Goal: Transaction & Acquisition: Book appointment/travel/reservation

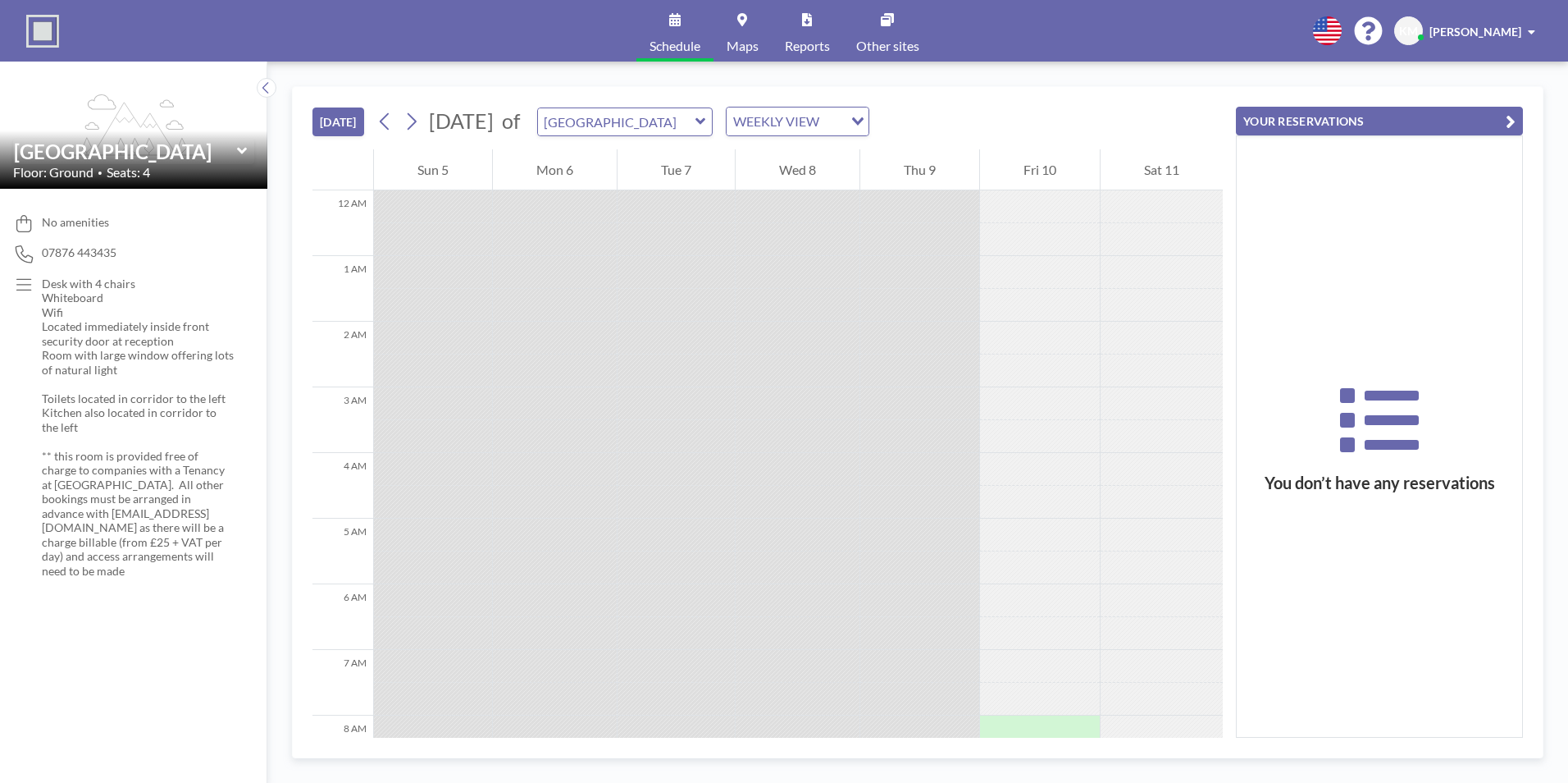
click at [1034, 240] on div at bounding box center [1040, 239] width 120 height 33
click at [1225, 391] on div "YOUR RESERVATIONS You don’t have any reservations" at bounding box center [1371, 412] width 300 height 651
click at [1074, 272] on div at bounding box center [1040, 272] width 120 height 33
click at [886, 253] on div at bounding box center [920, 239] width 119 height 33
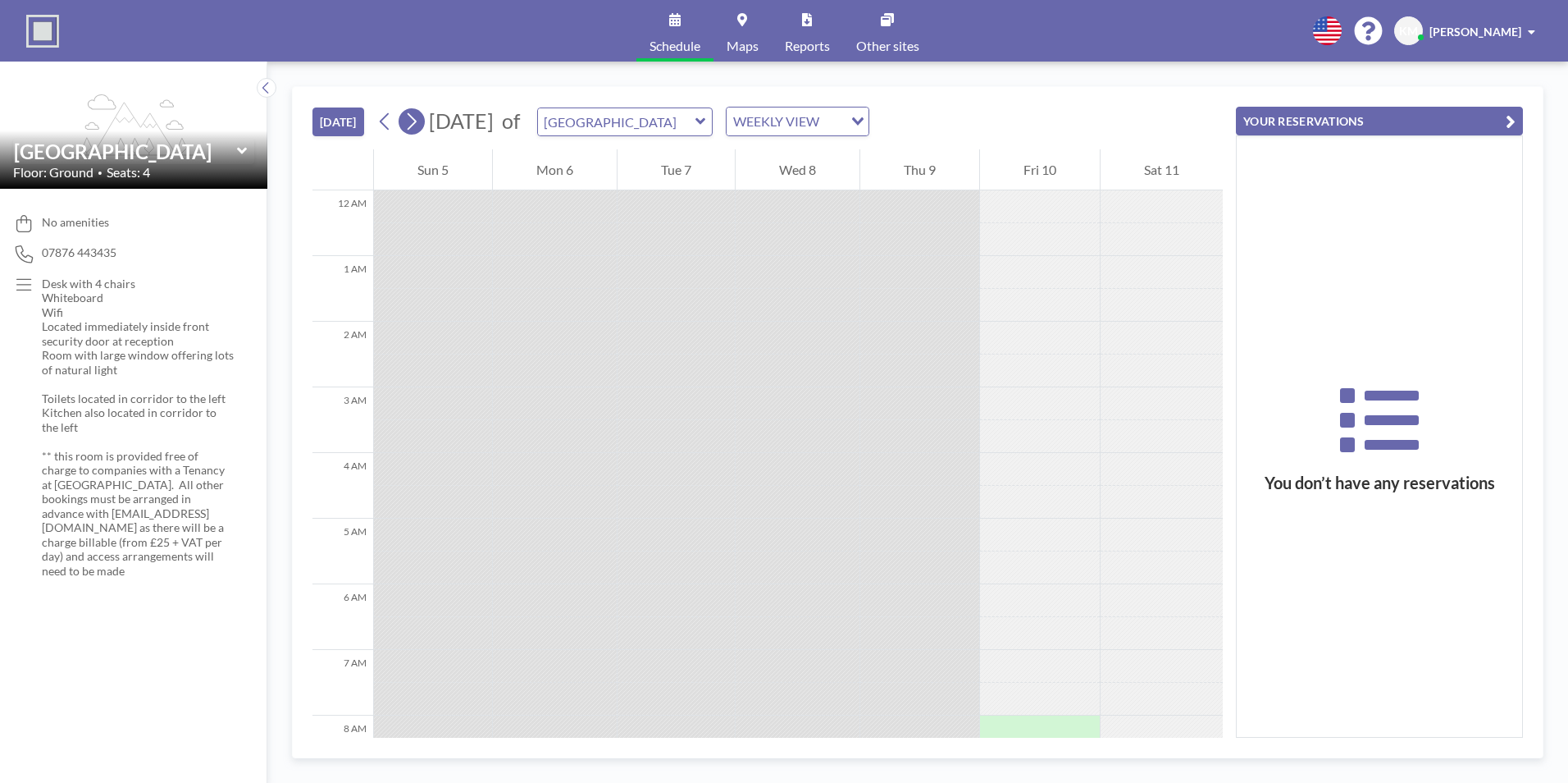
click at [410, 122] on icon at bounding box center [411, 121] width 15 height 25
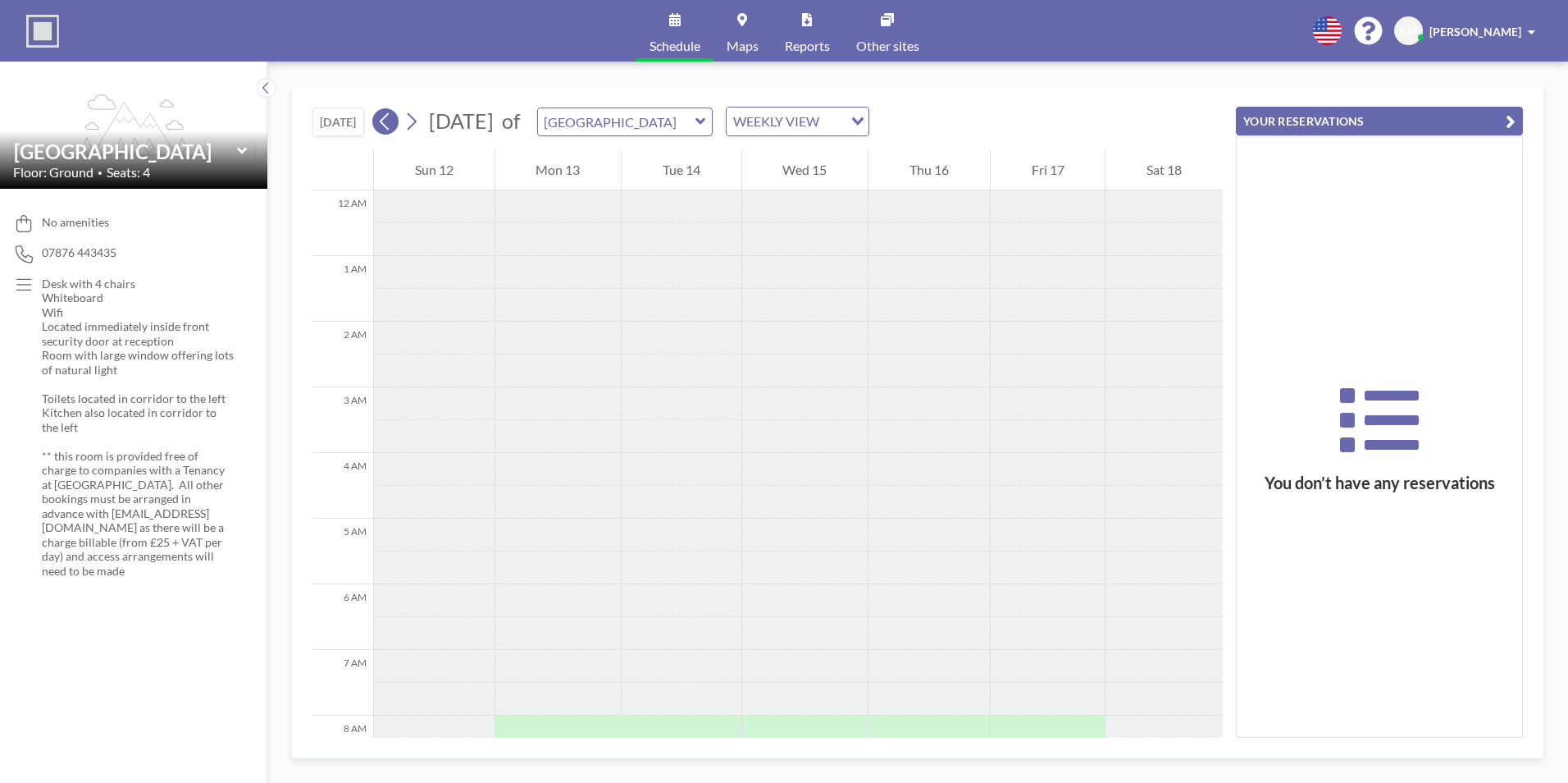
click at [389, 122] on icon at bounding box center [385, 121] width 15 height 25
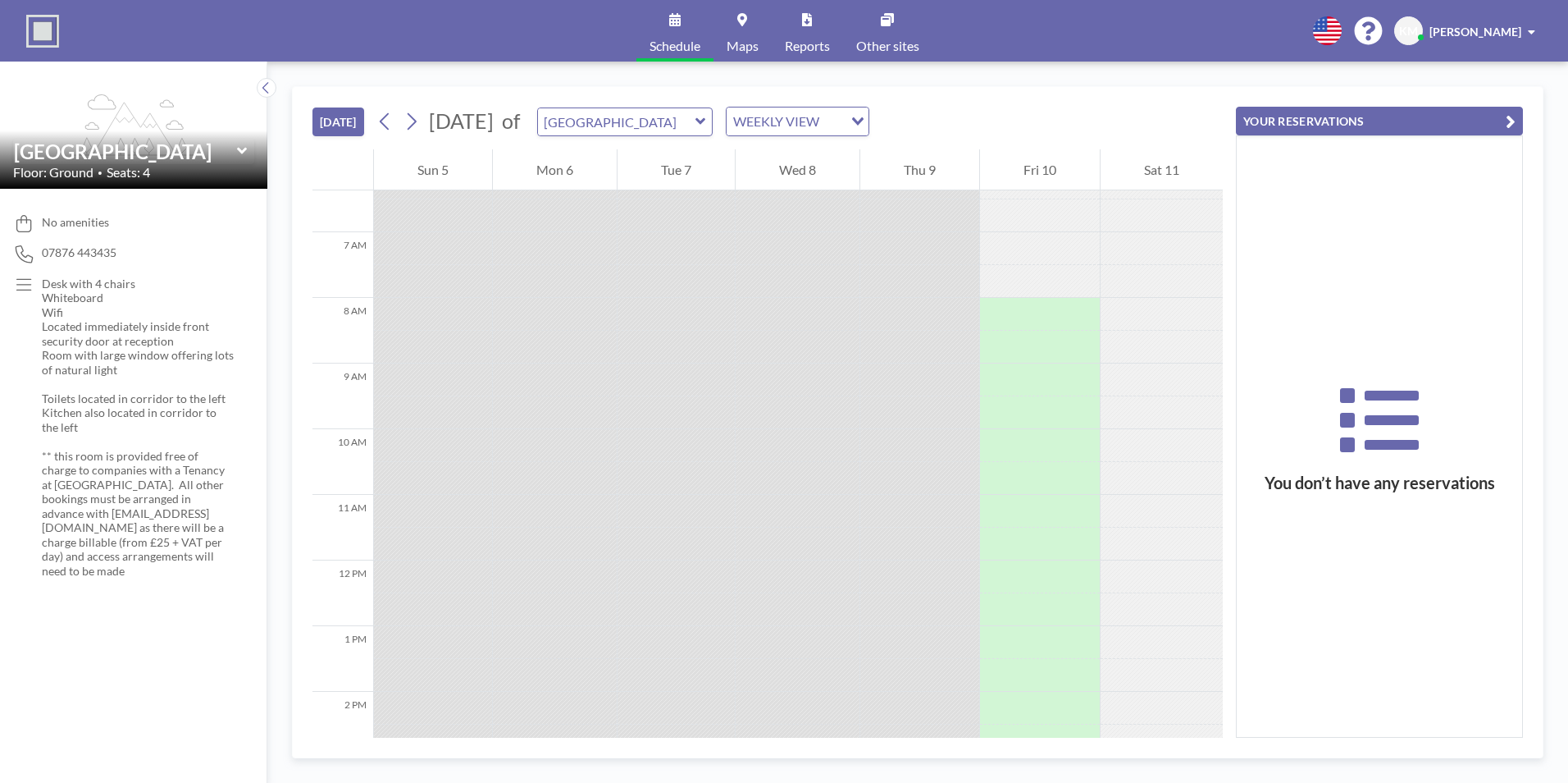
scroll to position [392, 0]
click at [1033, 341] on div at bounding box center [1040, 340] width 120 height 33
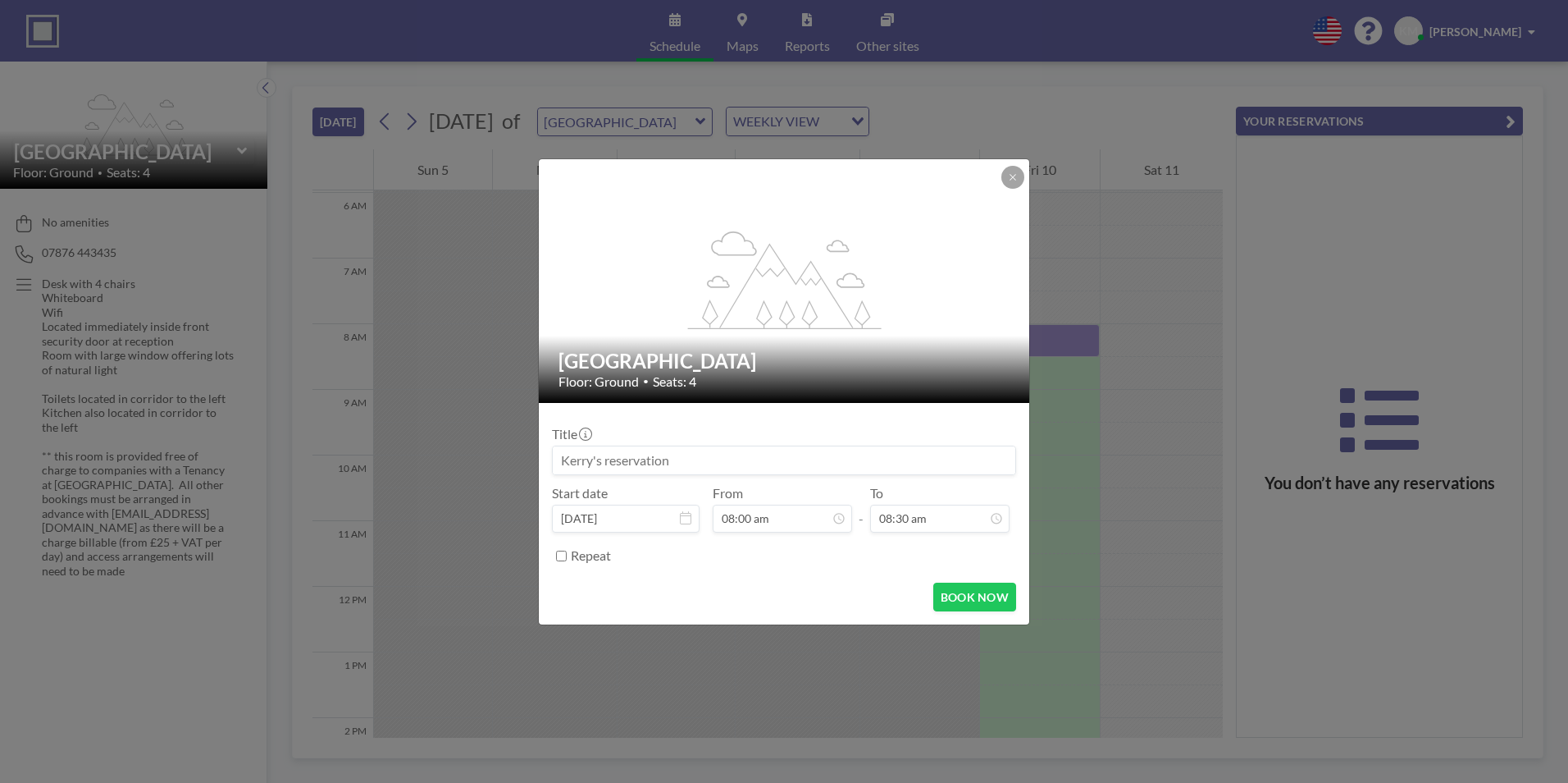
drag, startPoint x: 678, startPoint y: 470, endPoint x: 490, endPoint y: 458, distance: 188.4
click at [490, 458] on div "flex-grow: 1.2; [GEOGRAPHIC_DATA] Meeting Room Floor: Ground • Seats: 4 Title S…" at bounding box center [784, 392] width 1568 height 783
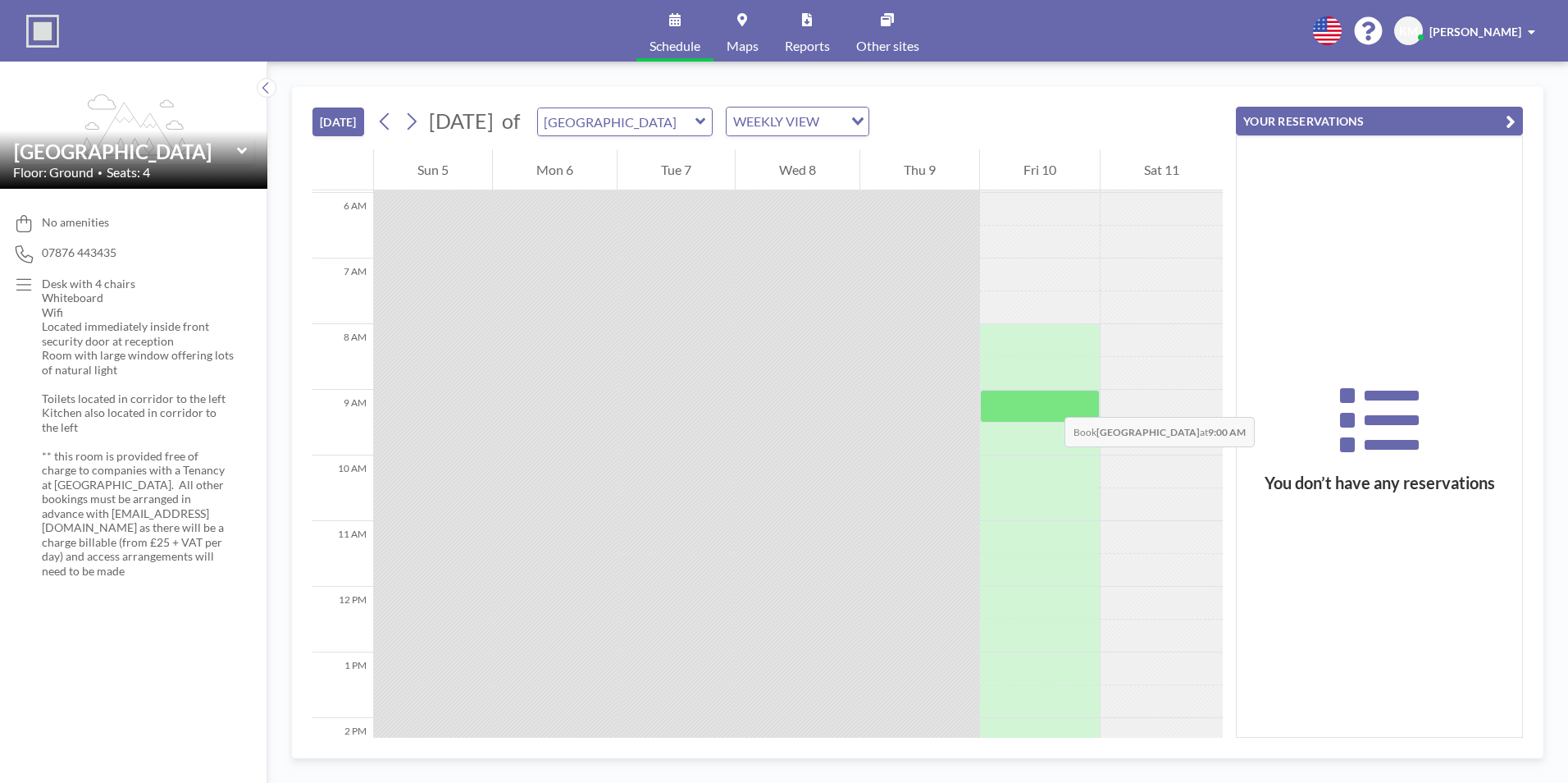
click at [1040, 390] on div at bounding box center [1040, 406] width 120 height 33
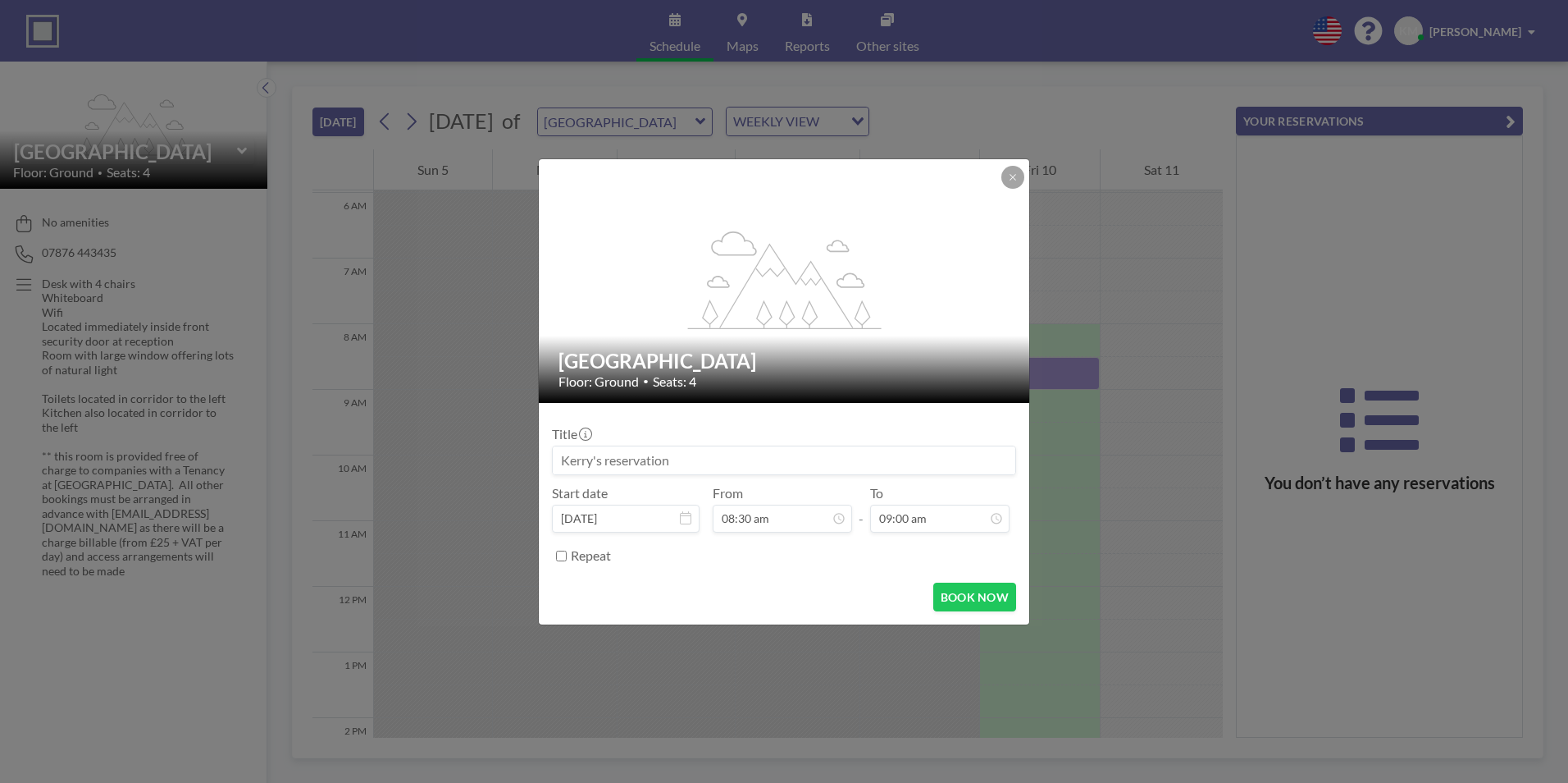
drag, startPoint x: 672, startPoint y: 461, endPoint x: 579, endPoint y: 449, distance: 93.8
click at [579, 449] on input at bounding box center [784, 460] width 462 height 27
click at [653, 462] on input at bounding box center [784, 460] width 462 height 27
click at [665, 462] on input at bounding box center [784, 460] width 462 height 27
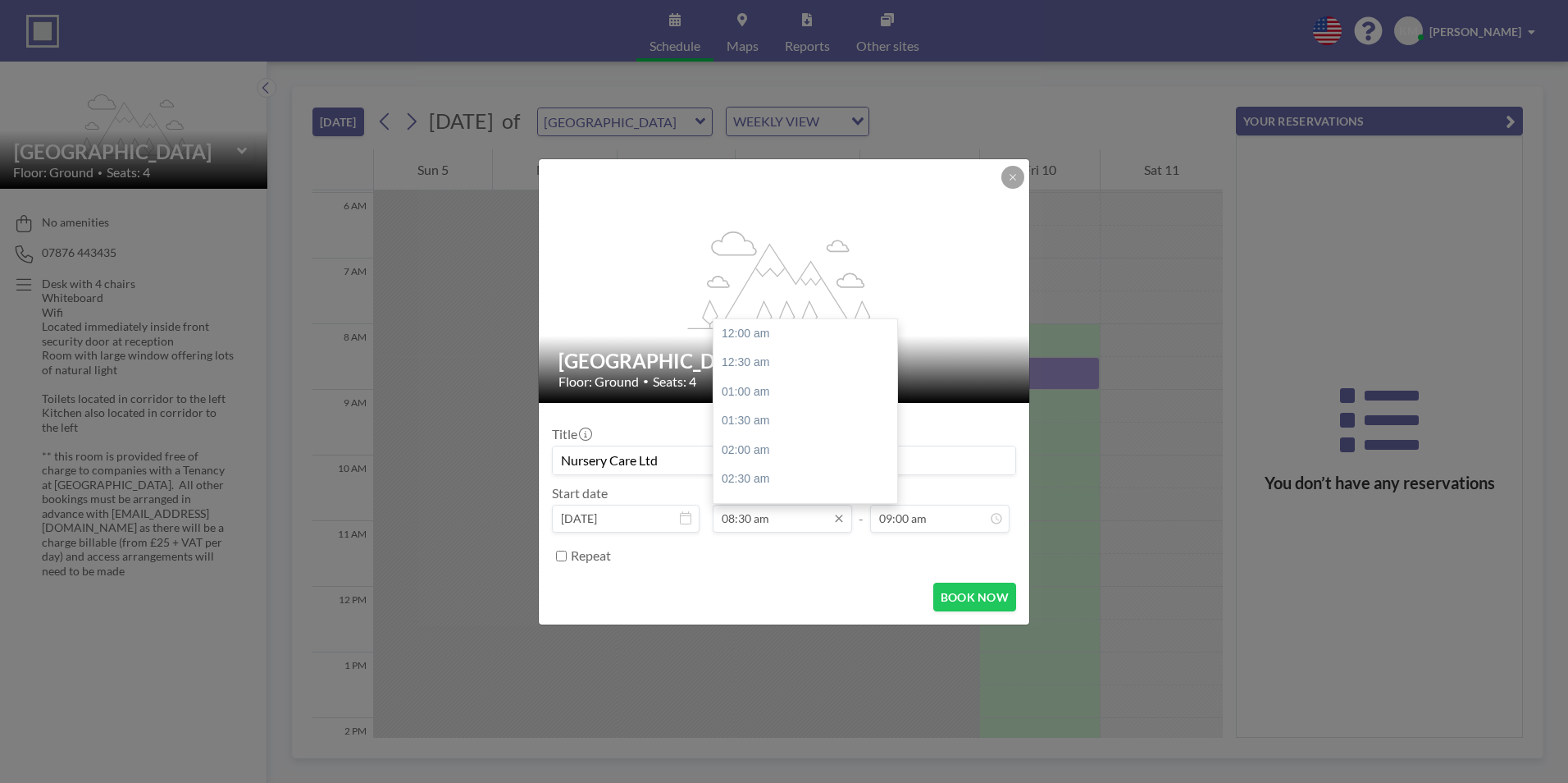
scroll to position [496, 0]
click at [764, 450] on div "10:30 am" at bounding box center [809, 450] width 192 height 29
type input "Nursery Care Ltd"
type input "10:30 am"
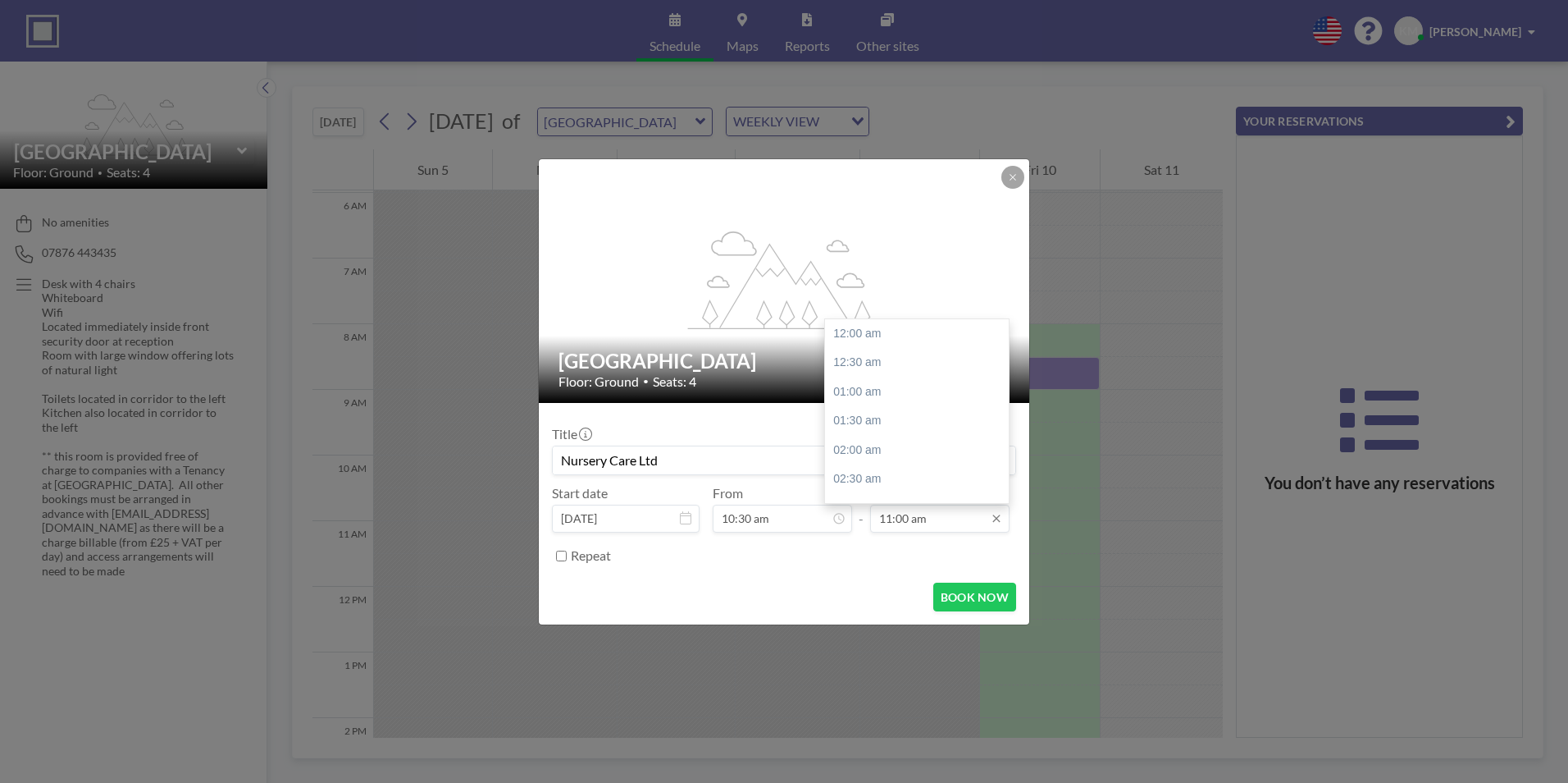
scroll to position [642, 0]
click at [891, 513] on input "11:00 am" at bounding box center [939, 517] width 139 height 27
drag, startPoint x: 1003, startPoint y: 411, endPoint x: 1007, endPoint y: 458, distance: 47.2
click at [1007, 458] on div "12:00 am 12:30 am 01:00 am 01:30 am 02:00 am 02:30 am 03:00 am 03:30 am 04:00 a…" at bounding box center [917, 410] width 183 height 183
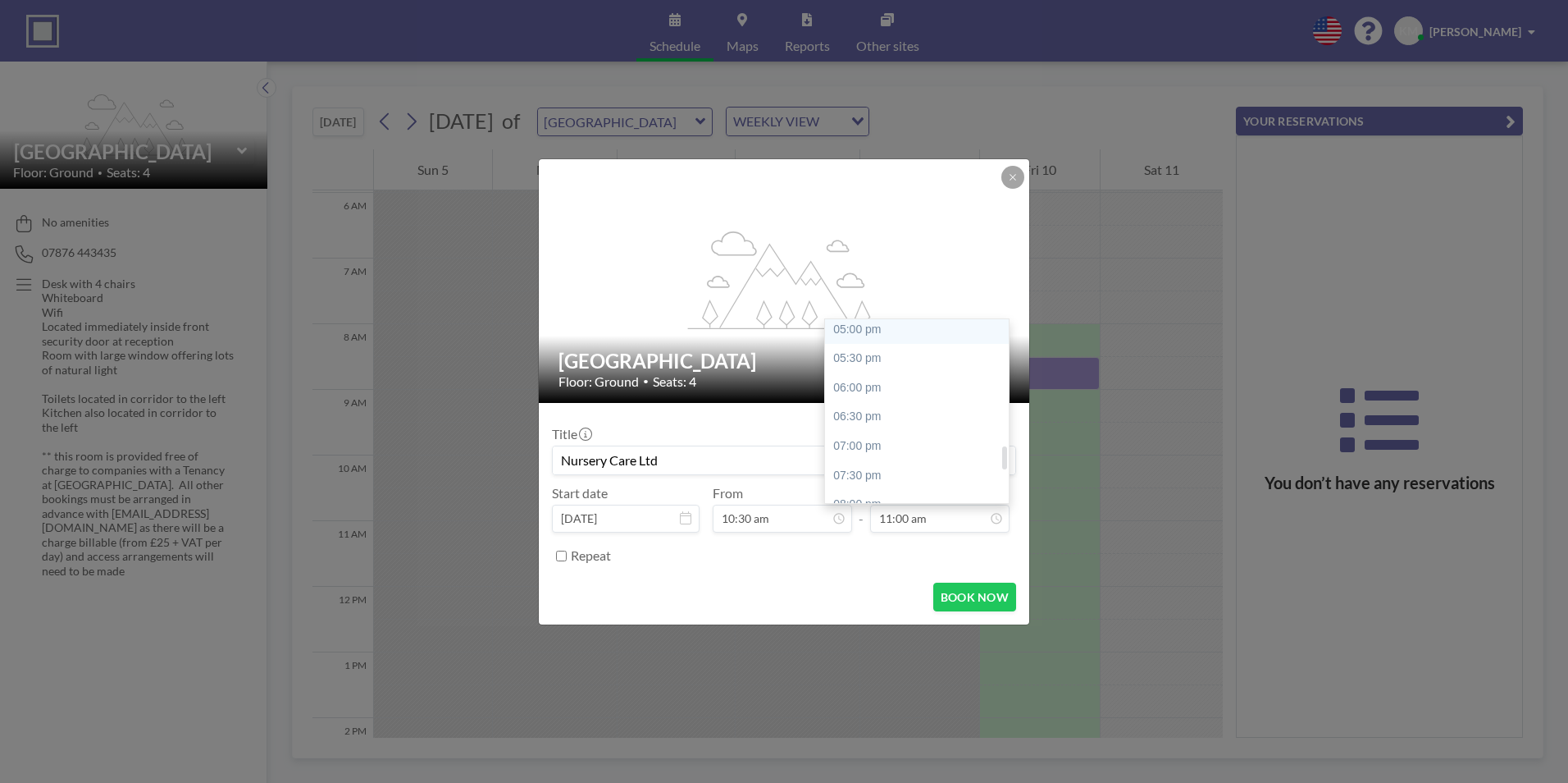
click at [894, 338] on div "05:00 pm" at bounding box center [921, 329] width 192 height 29
type input "05:00 pm"
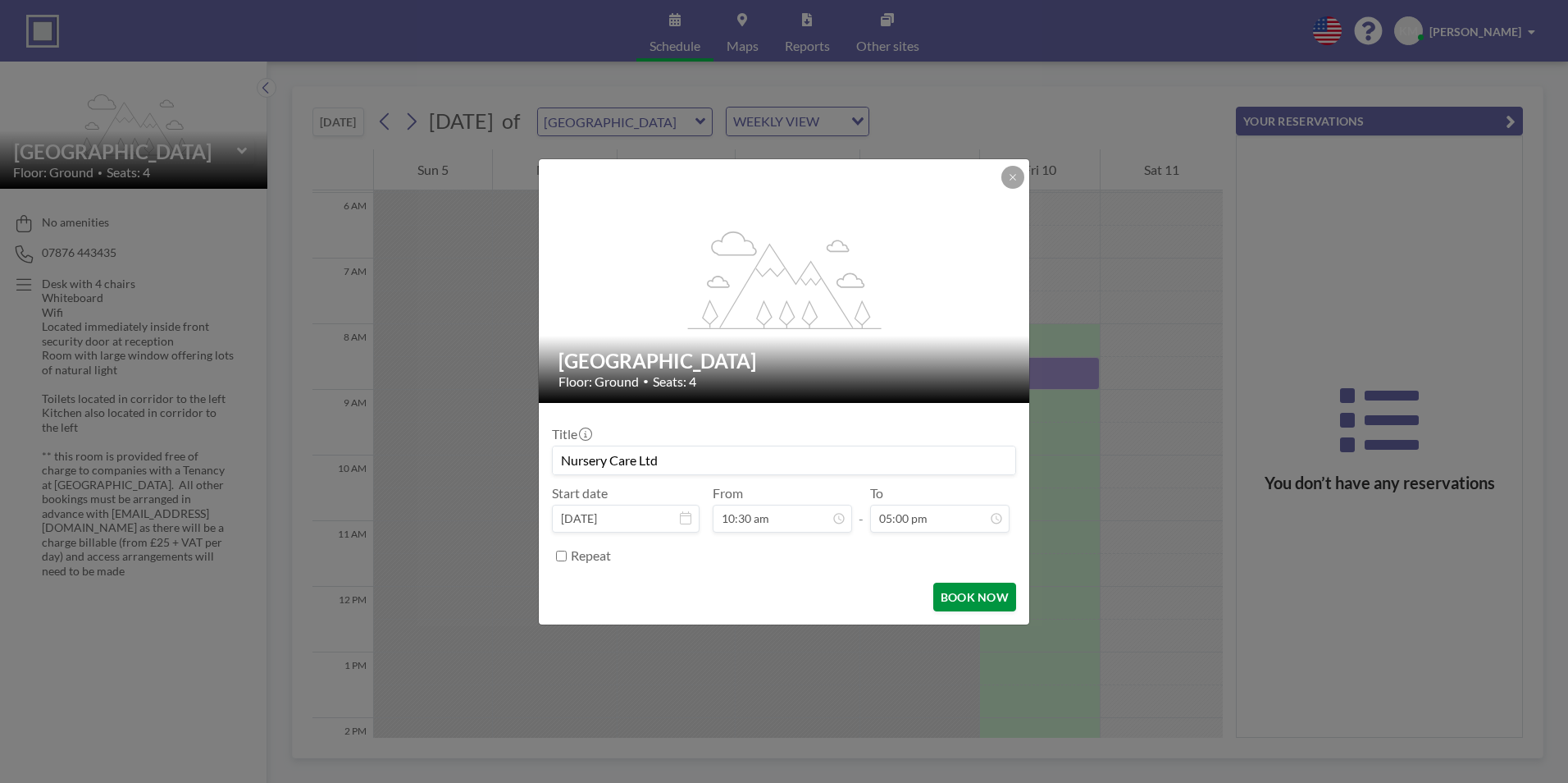
scroll to position [993, 0]
click at [939, 590] on button "BOOK NOW" at bounding box center [974, 597] width 83 height 28
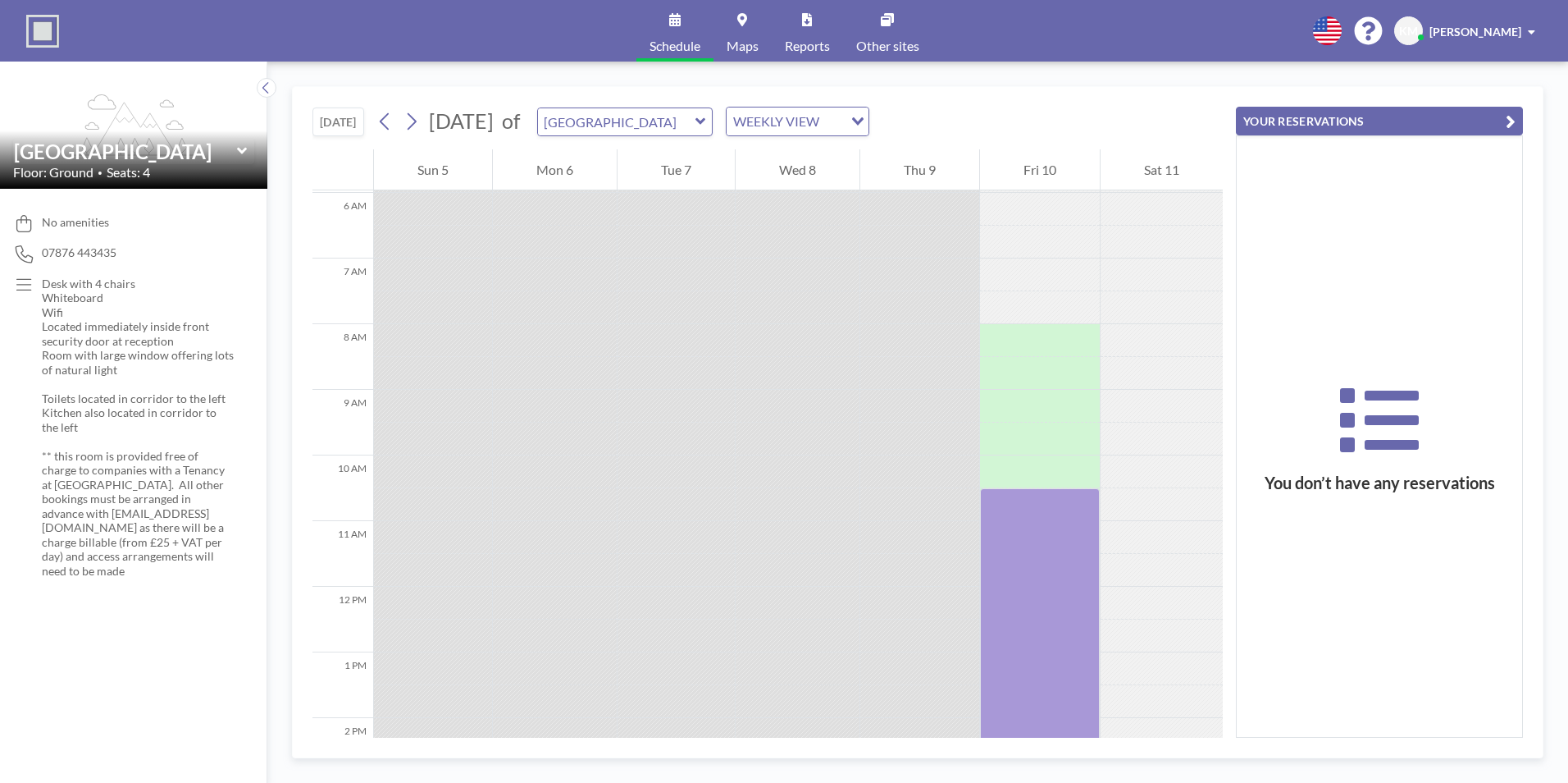
click at [939, 590] on div at bounding box center [920, 602] width 119 height 33
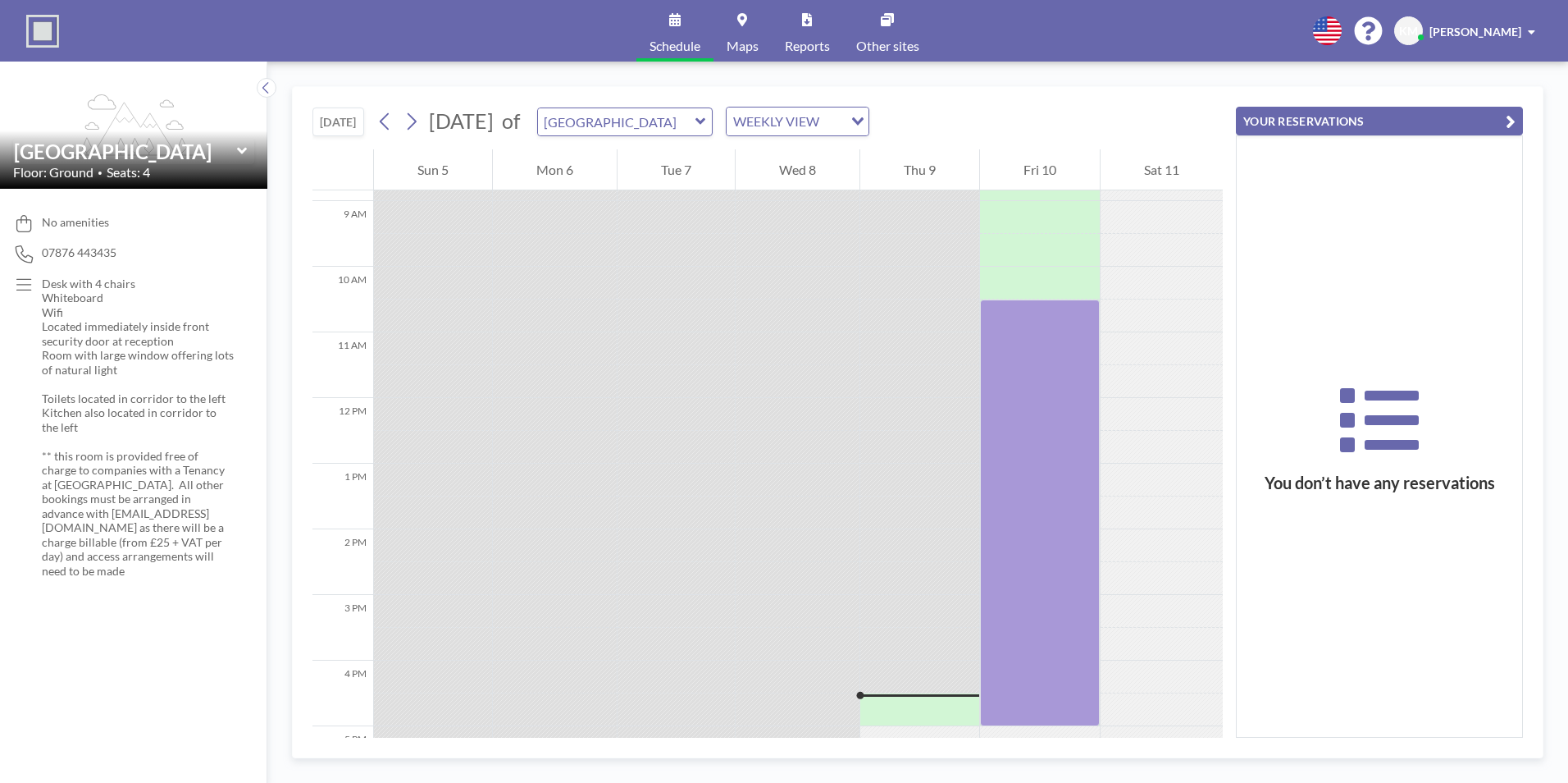
scroll to position [396, 0]
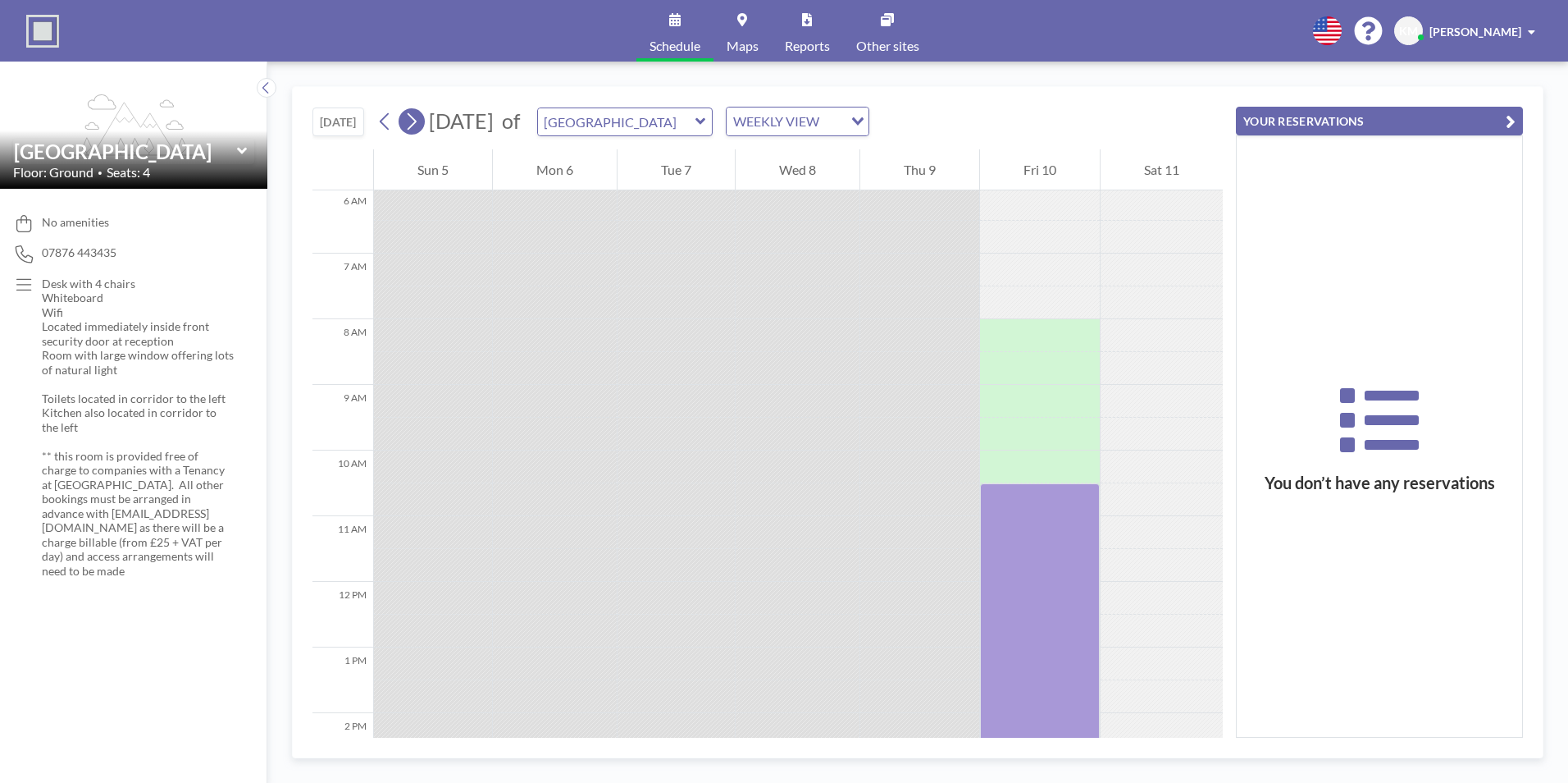
click at [414, 121] on icon at bounding box center [411, 121] width 15 height 25
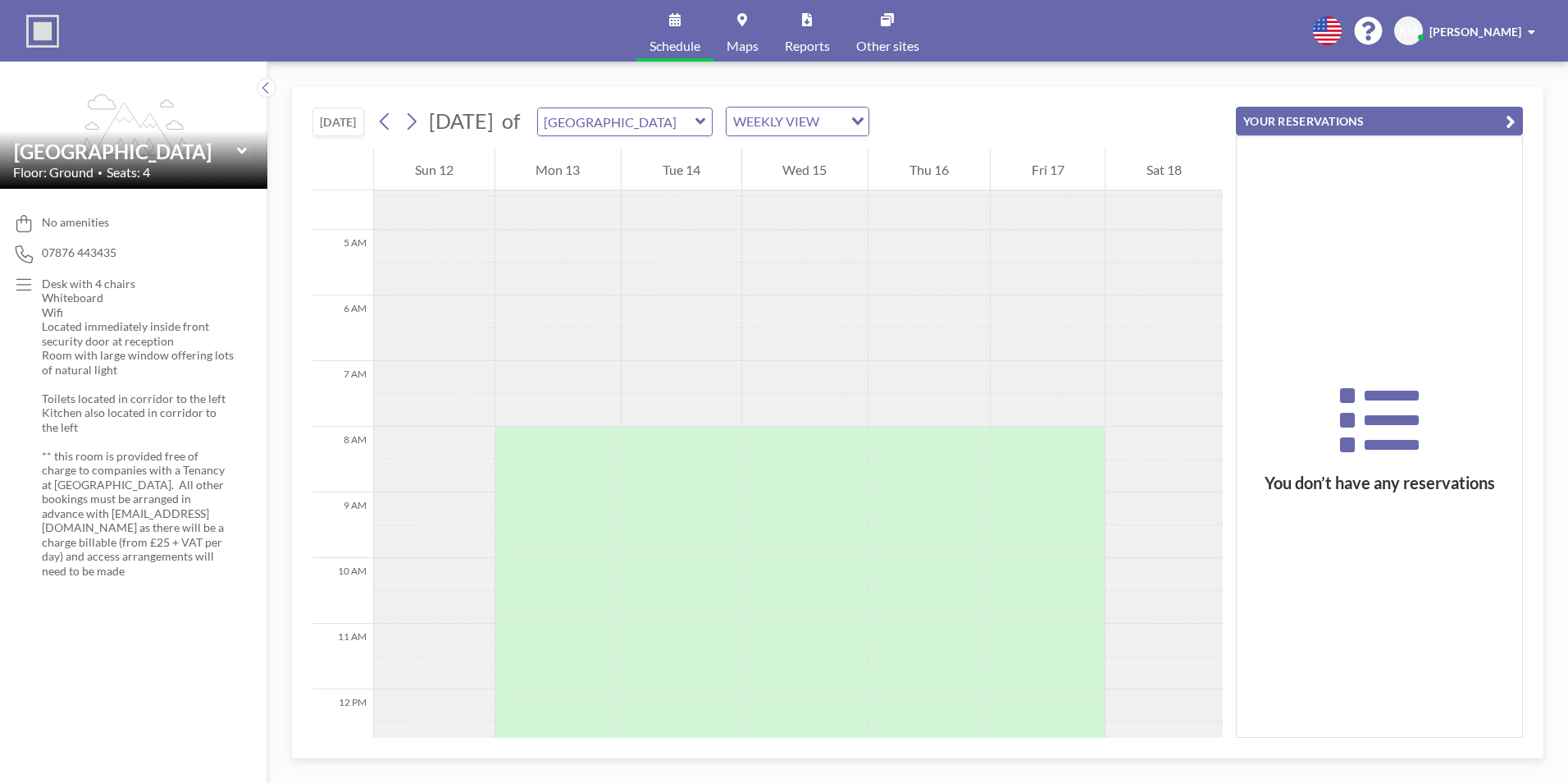
scroll to position [287, 0]
click at [1020, 437] on div at bounding box center [1047, 445] width 114 height 33
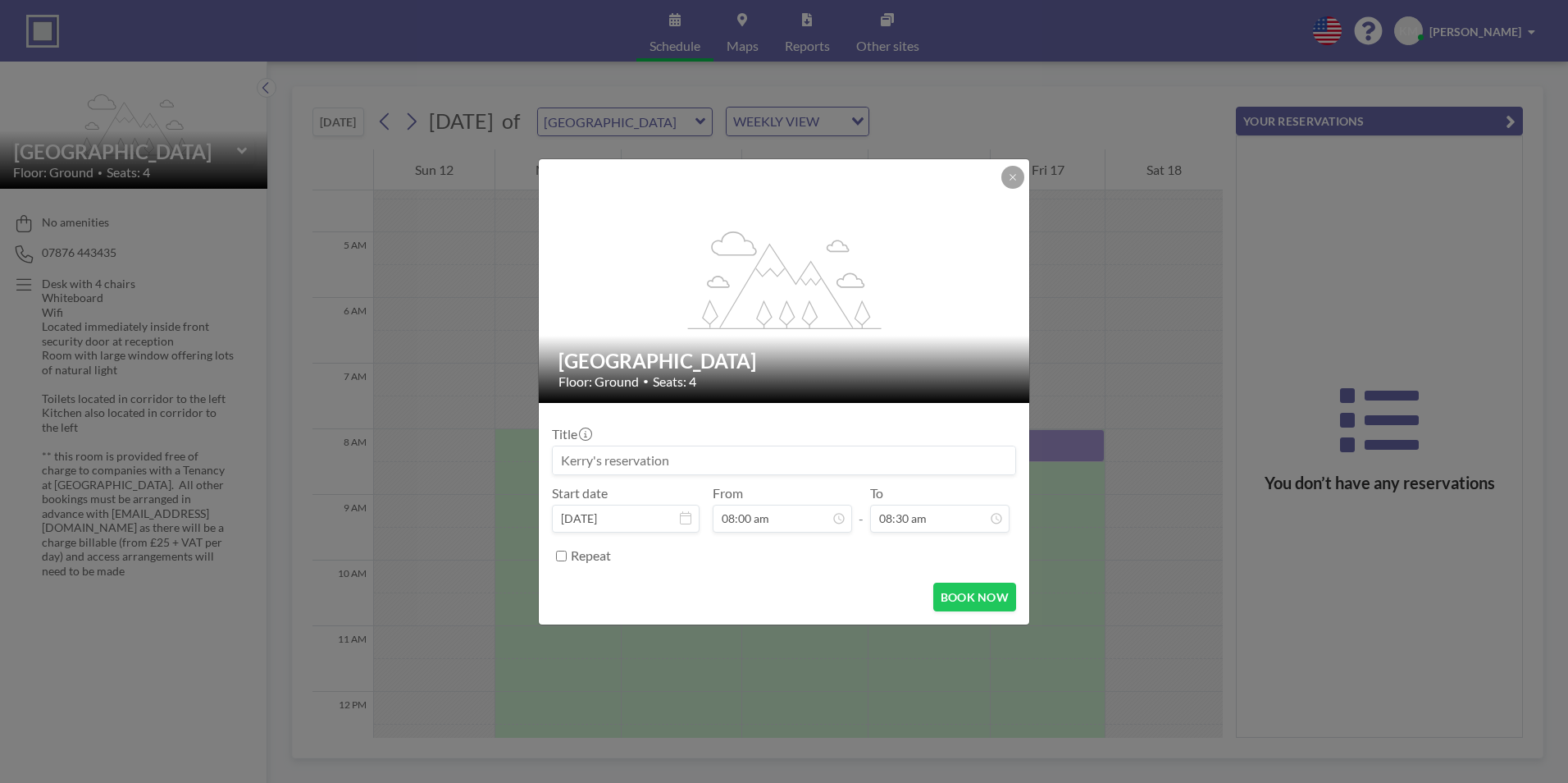
click at [594, 471] on input at bounding box center [784, 460] width 462 height 27
type input "Nursery Care Ltd"
click at [889, 517] on input "08:30 am" at bounding box center [939, 517] width 139 height 27
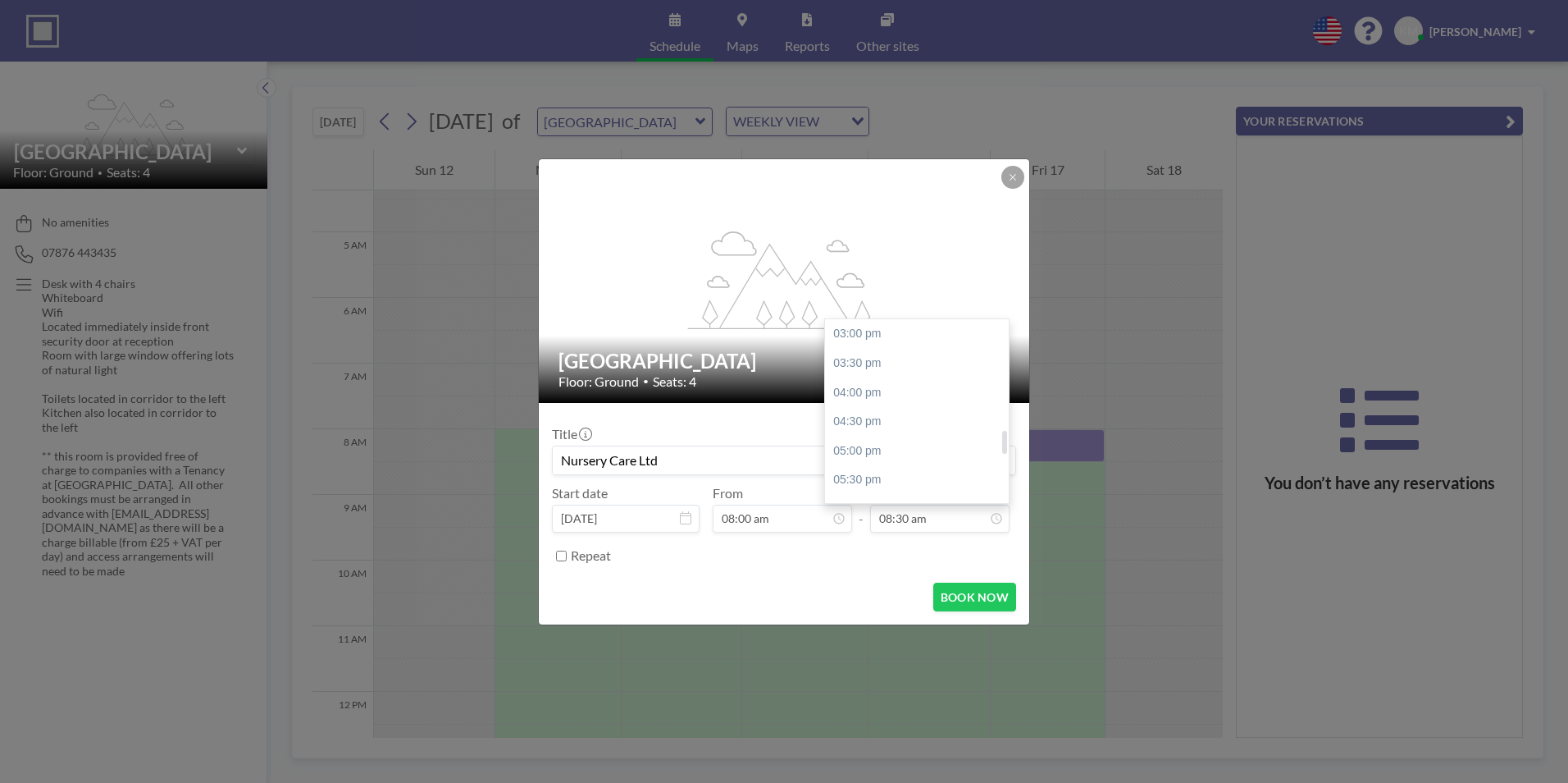
scroll to position [907, 0]
drag, startPoint x: 1005, startPoint y: 398, endPoint x: 1003, endPoint y: 452, distance: 54.0
click at [1003, 452] on div at bounding box center [1004, 446] width 5 height 23
click at [904, 423] on div "05:00 pm" at bounding box center [921, 419] width 192 height 29
type input "05:00 pm"
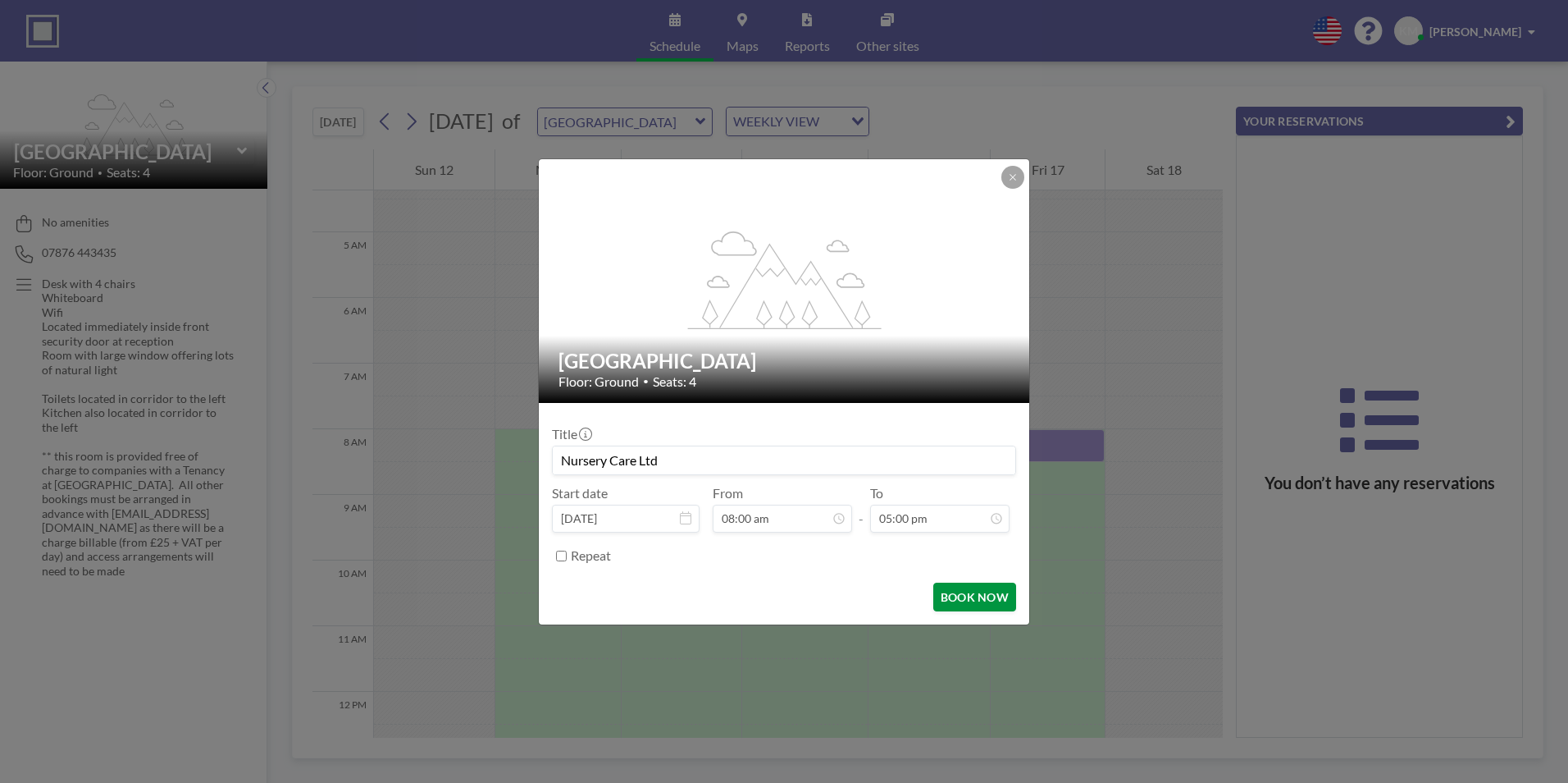
scroll to position [993, 0]
click at [972, 599] on button "BOOK NOW" at bounding box center [974, 597] width 83 height 28
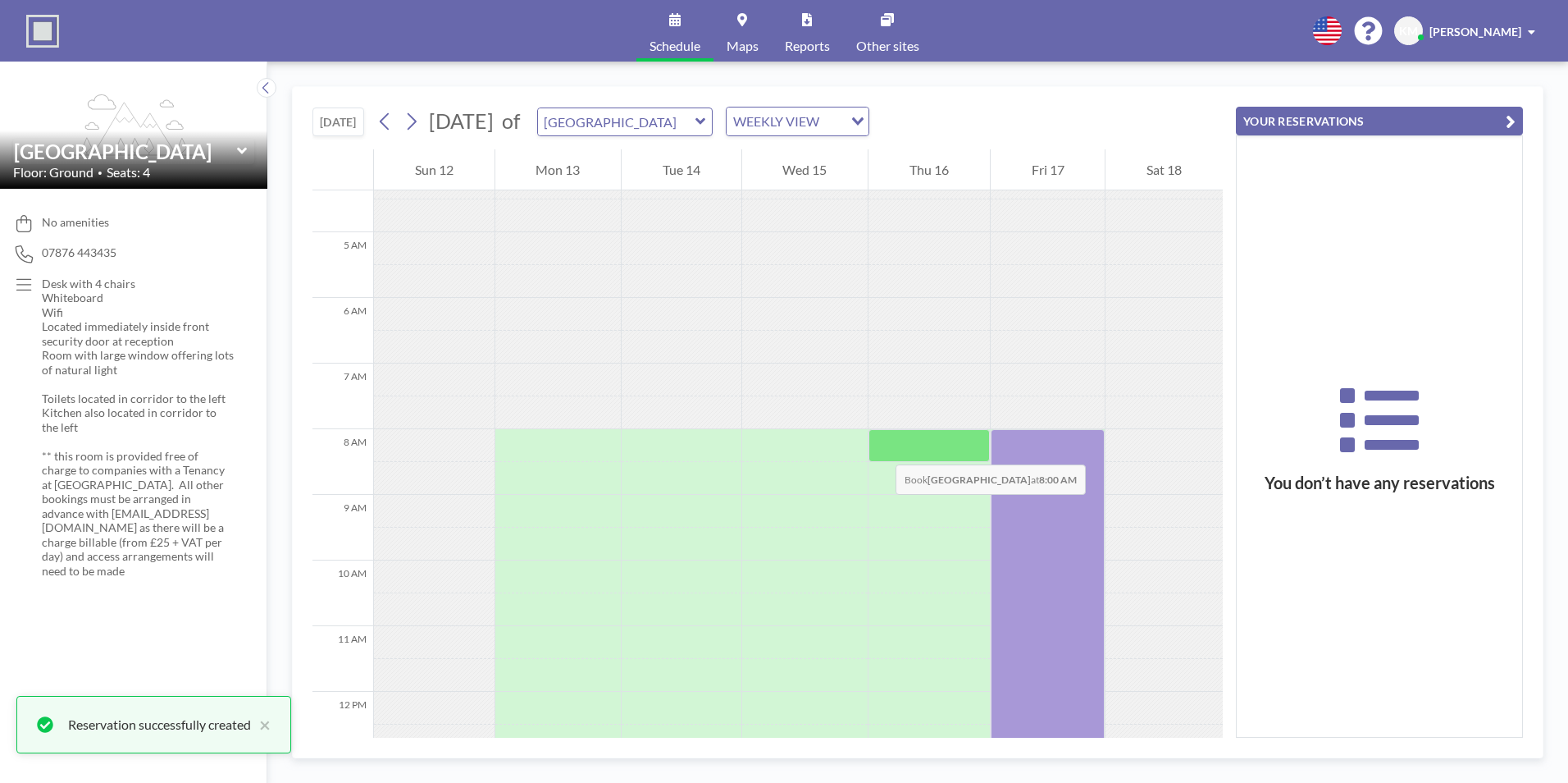
click at [887, 447] on div at bounding box center [929, 445] width 121 height 33
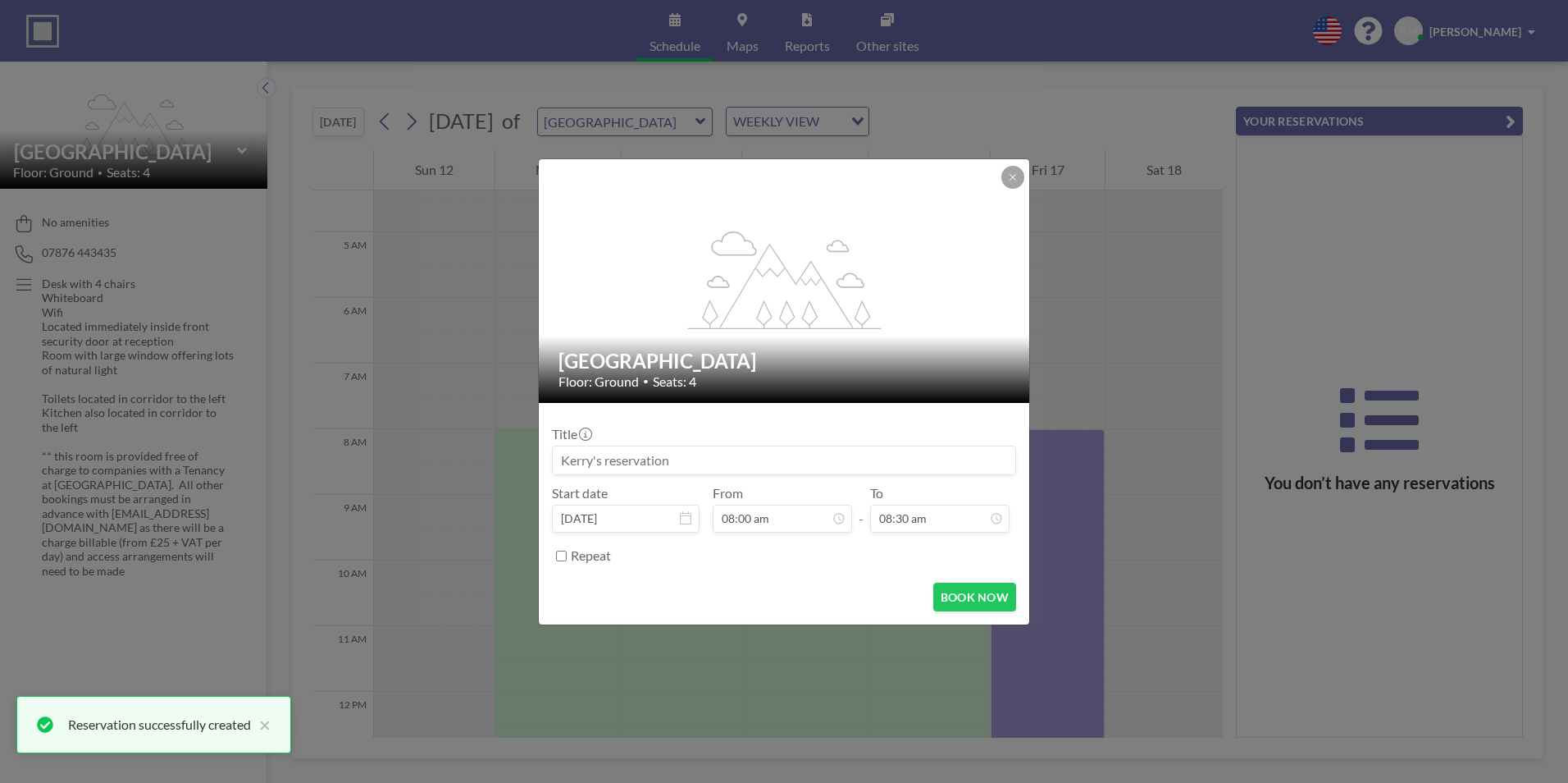
click at [634, 467] on input at bounding box center [784, 460] width 462 height 27
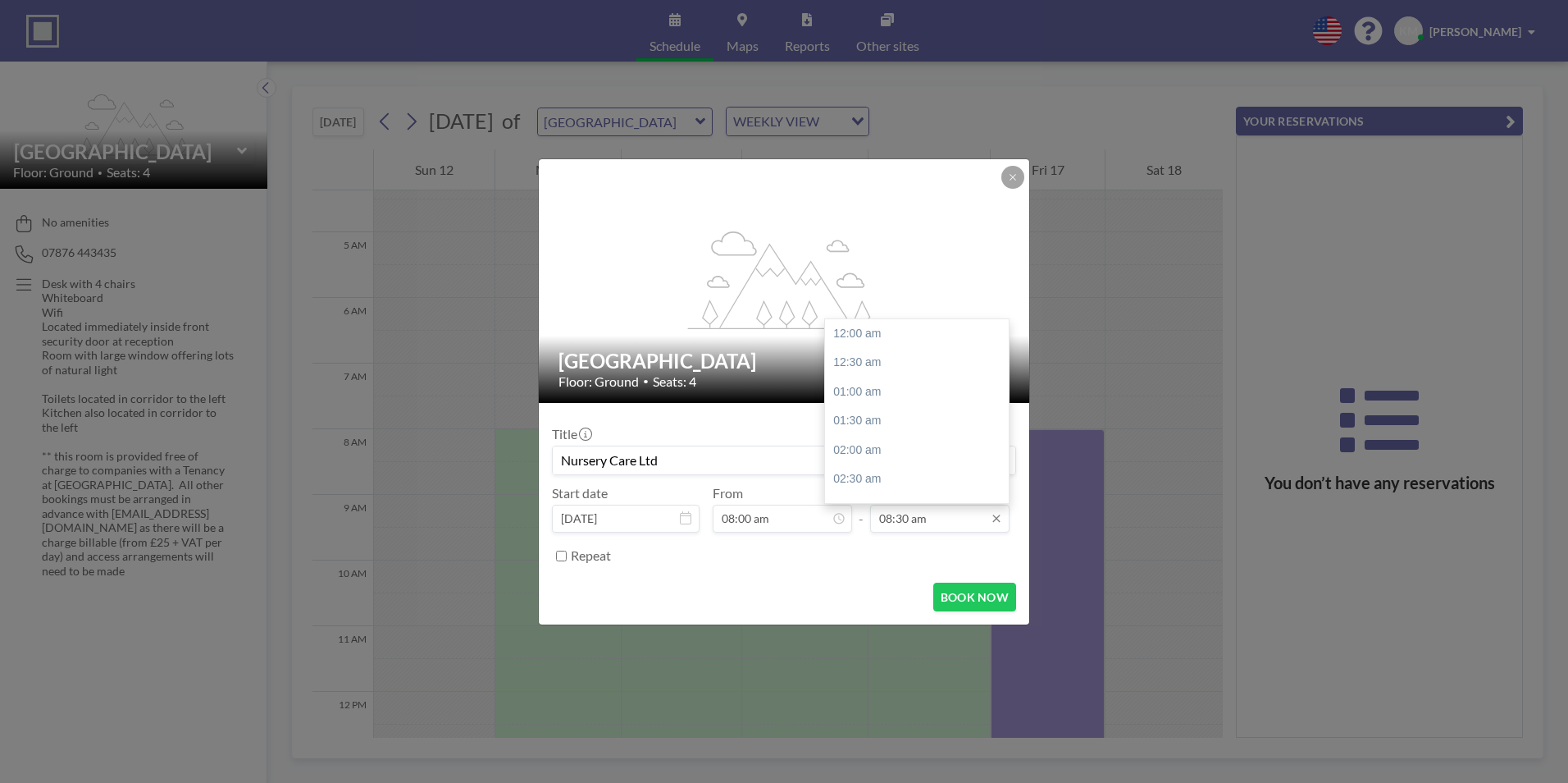
scroll to position [496, 0]
click at [870, 507] on input "08:30 am" at bounding box center [939, 517] width 139 height 27
click at [894, 522] on input "08:30 am" at bounding box center [939, 517] width 139 height 27
drag, startPoint x: 1004, startPoint y: 393, endPoint x: 993, endPoint y: 454, distance: 62.0
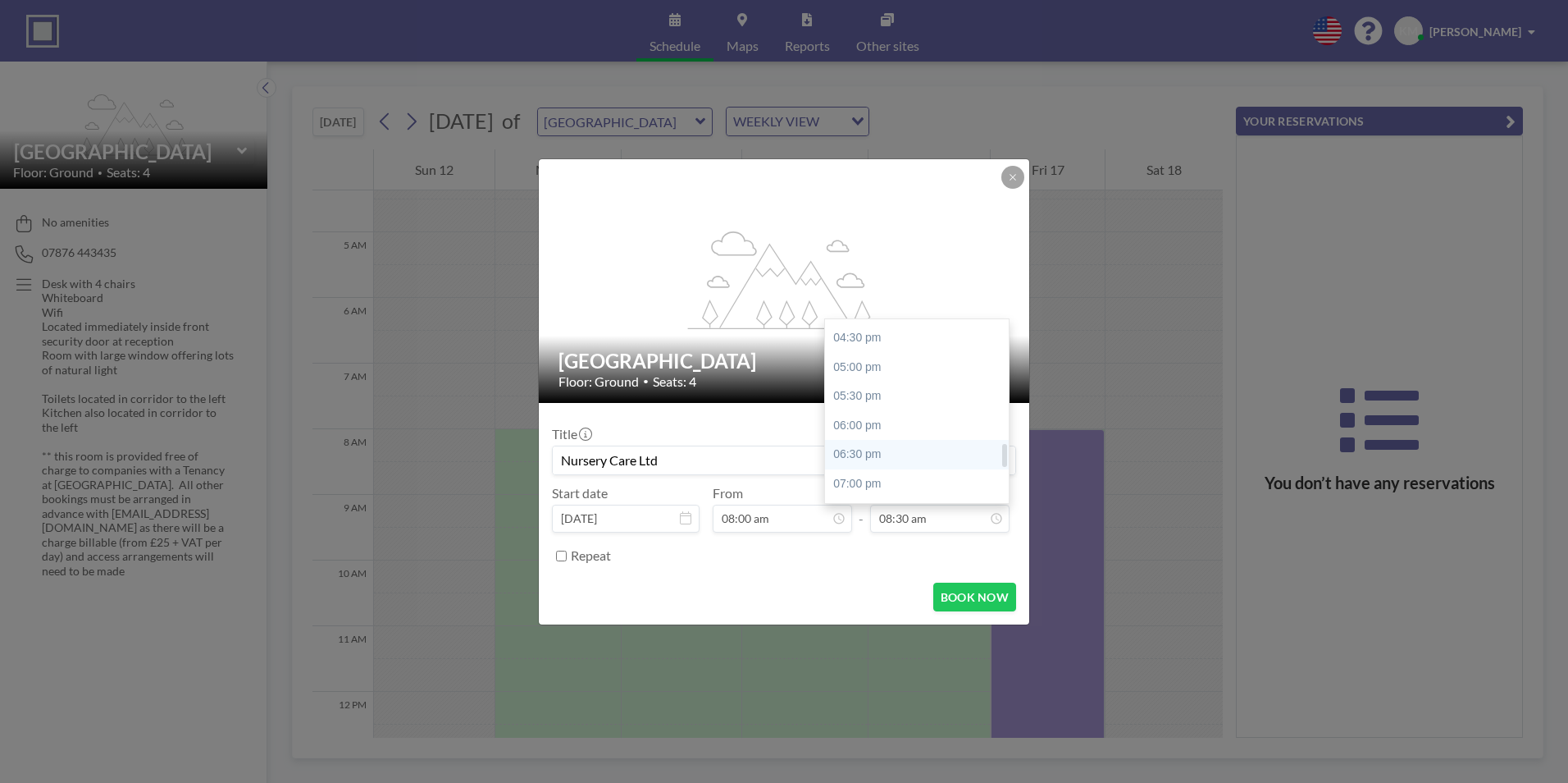
click at [993, 454] on div "12:00 am 12:30 am 01:00 am 01:30 am 02:00 am 02:30 am 03:00 am 03:30 am 04:00 a…" at bounding box center [917, 410] width 183 height 183
click at [885, 379] on div "05:00 pm" at bounding box center [921, 374] width 192 height 29
type input "Nursery Care Ltd"
type input "05:00 pm"
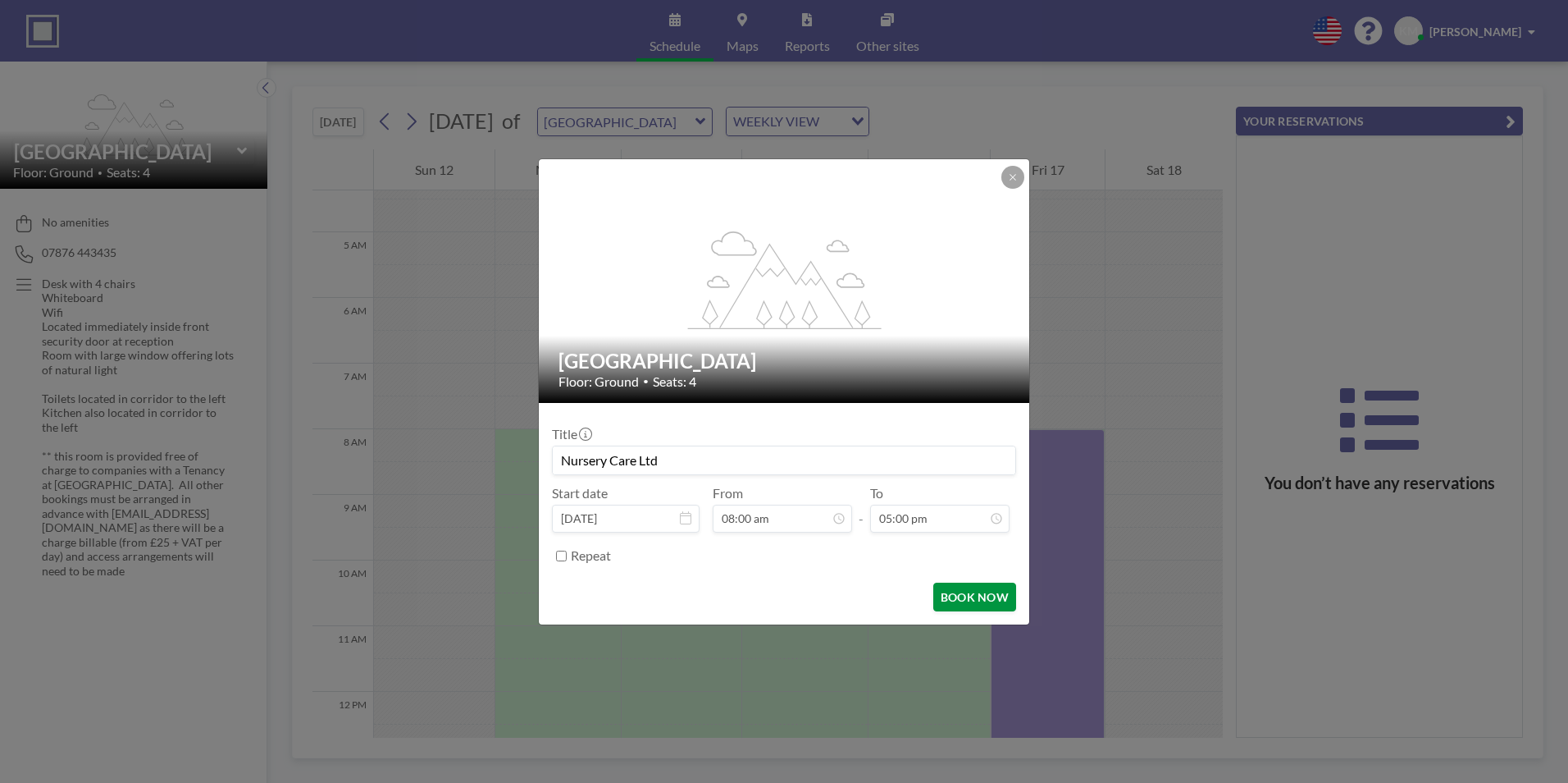
scroll to position [993, 0]
click at [965, 609] on button "BOOK NOW" at bounding box center [974, 597] width 83 height 28
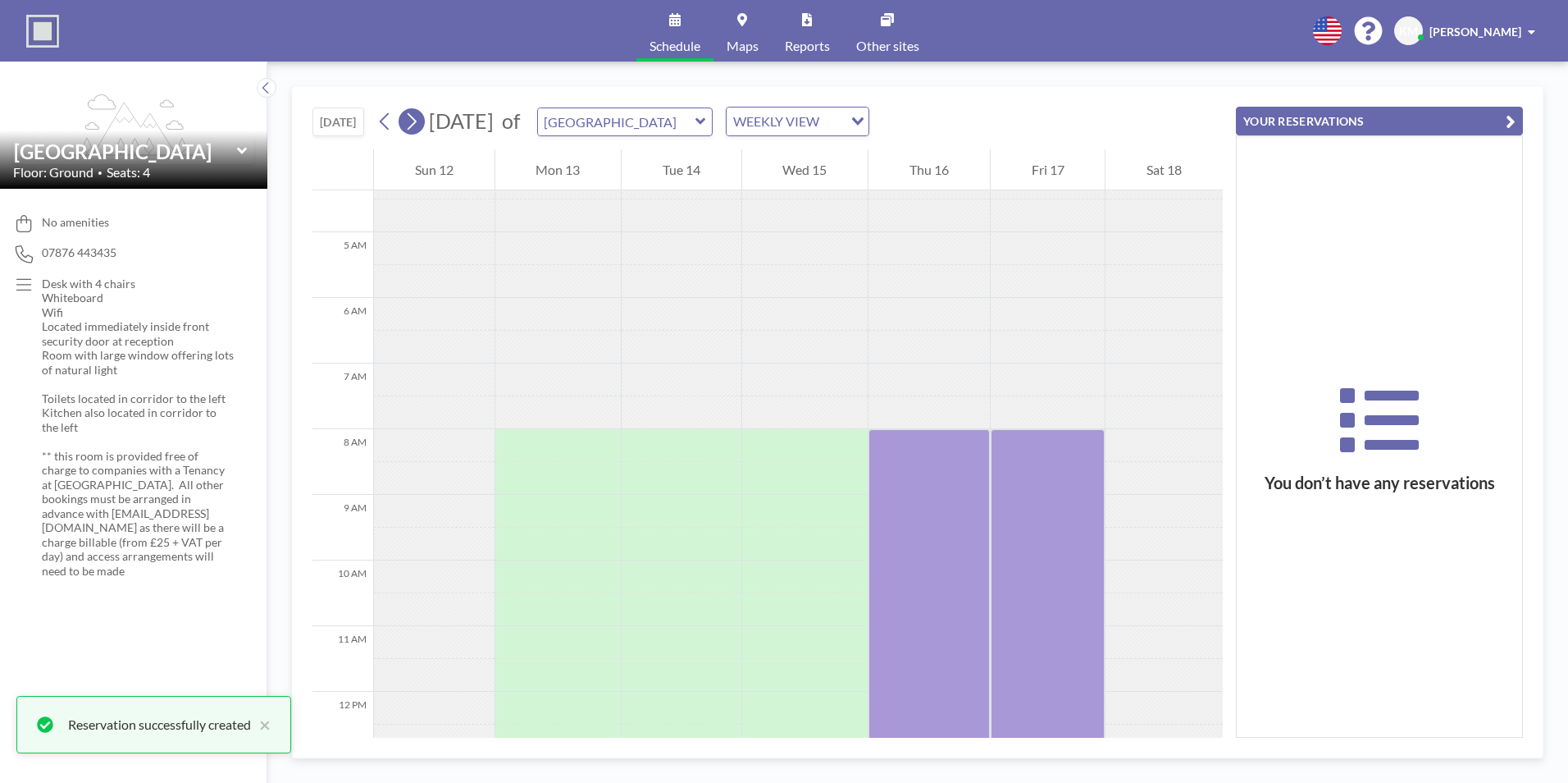
click at [413, 123] on icon at bounding box center [411, 121] width 15 height 25
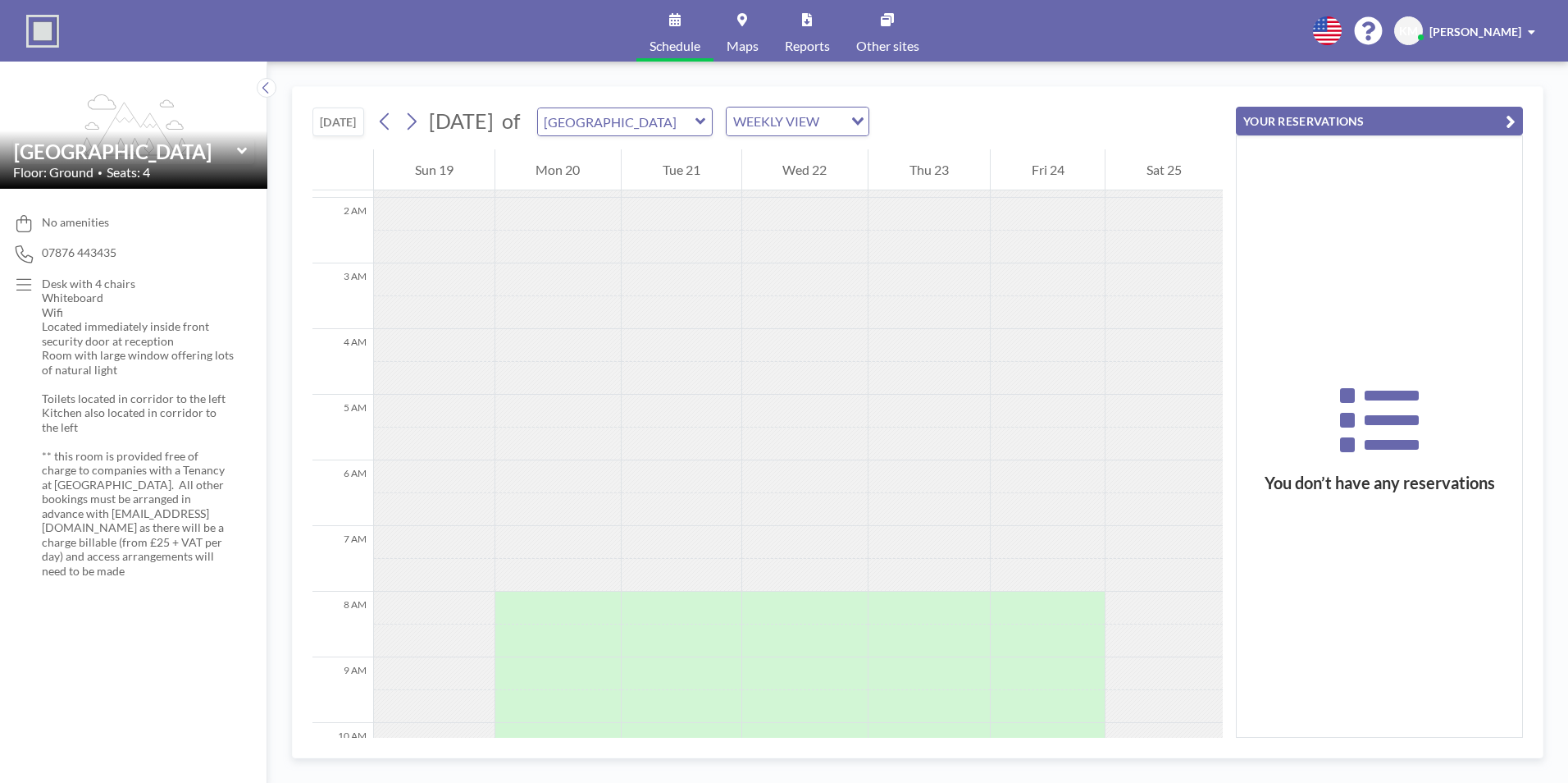
scroll to position [225, 0]
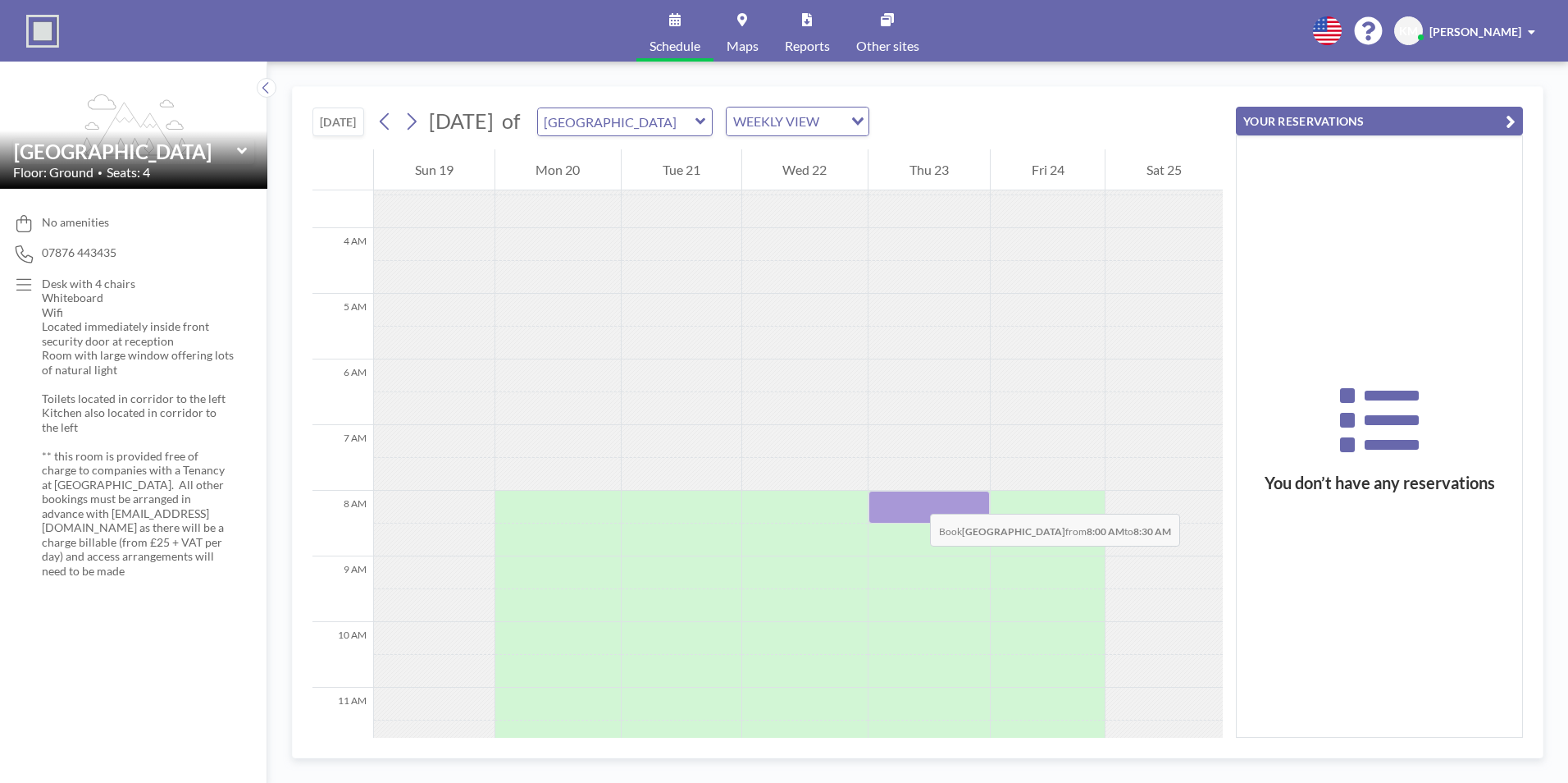
click at [913, 497] on div at bounding box center [929, 507] width 121 height 33
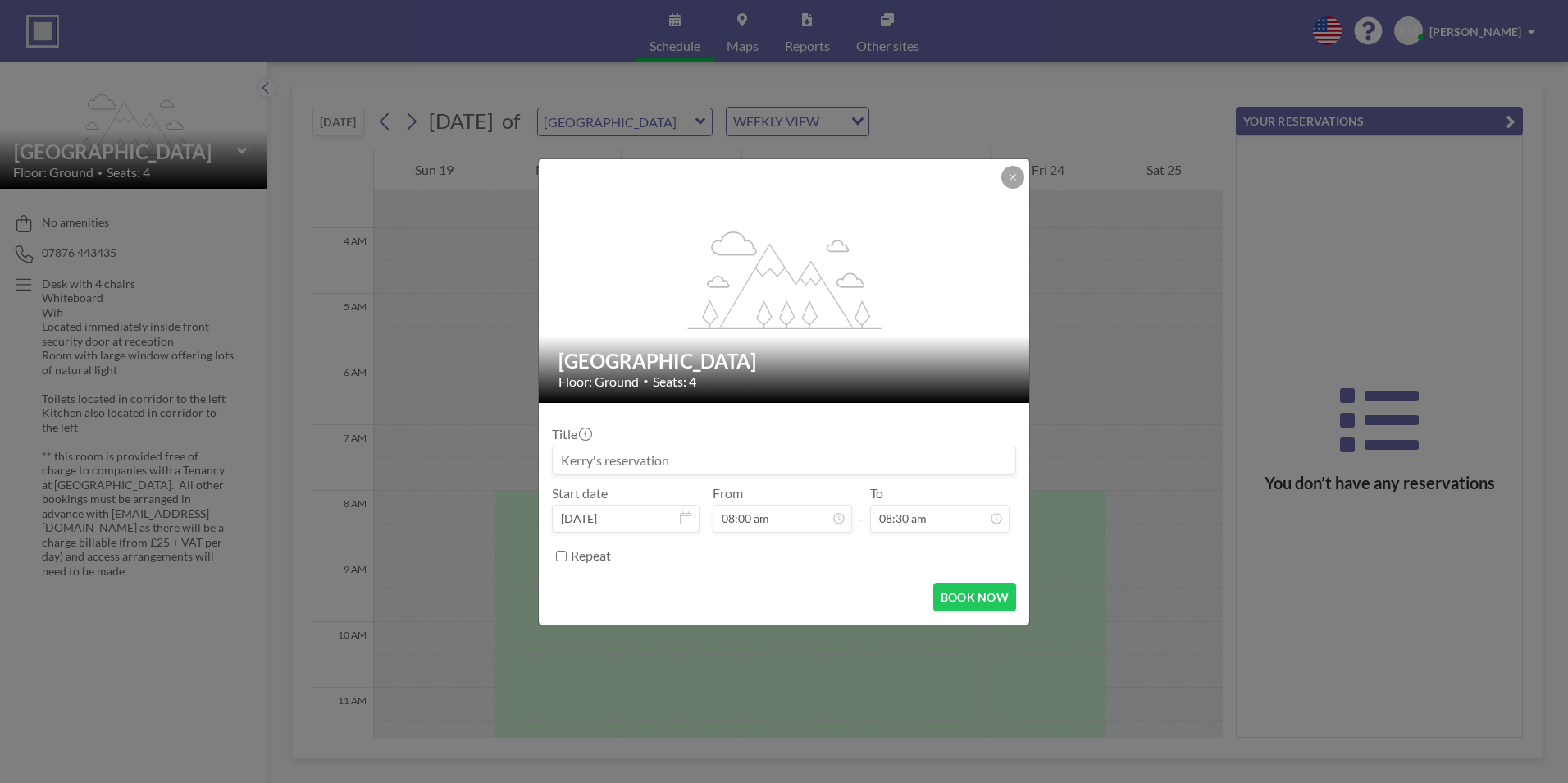
click at [638, 451] on input at bounding box center [784, 460] width 462 height 27
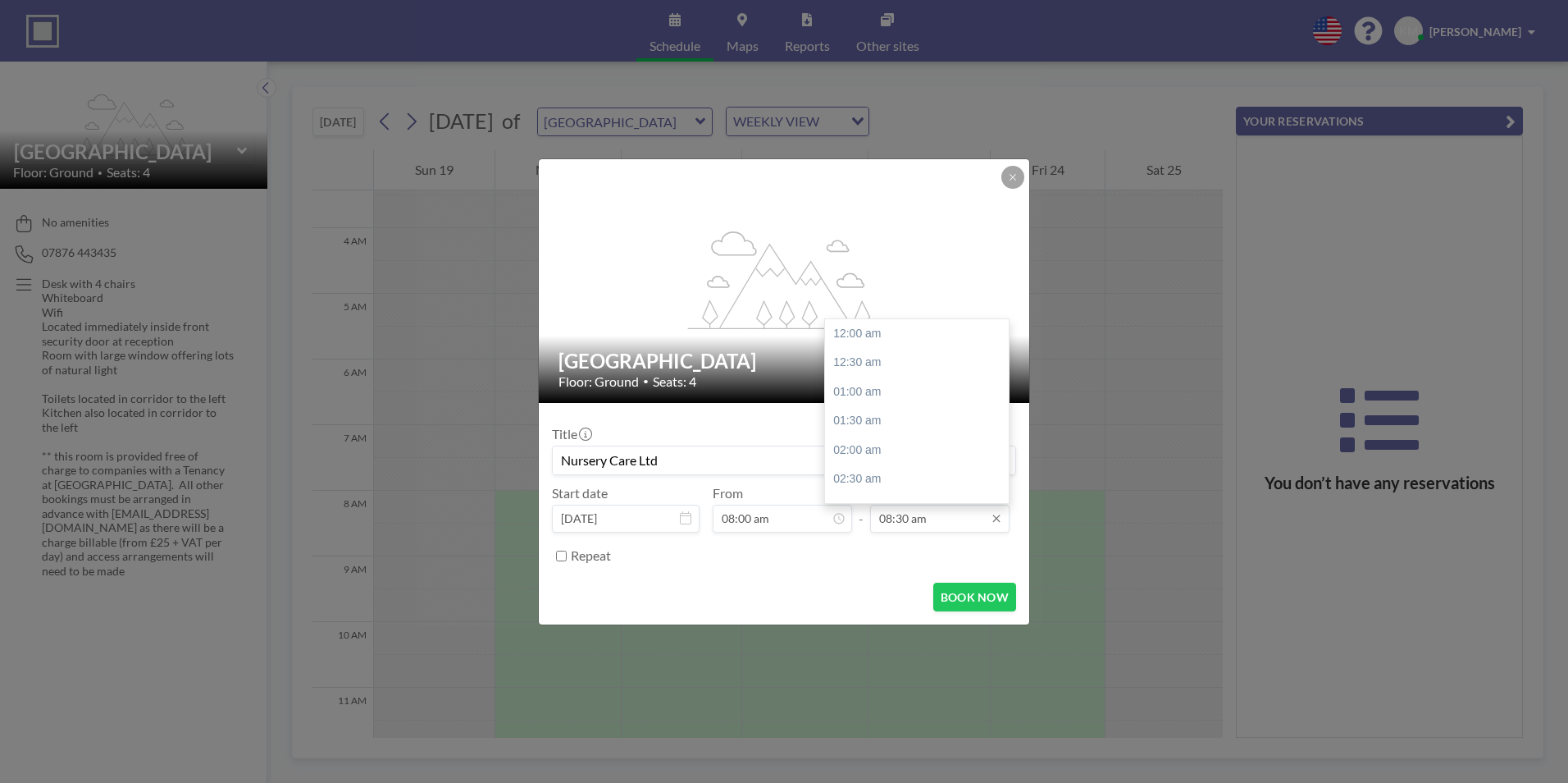
scroll to position [496, 0]
click at [949, 521] on input "08:30 am" at bounding box center [939, 517] width 139 height 27
drag, startPoint x: 1002, startPoint y: 406, endPoint x: 1002, endPoint y: 458, distance: 52.0
click at [1002, 458] on div at bounding box center [1004, 449] width 5 height 23
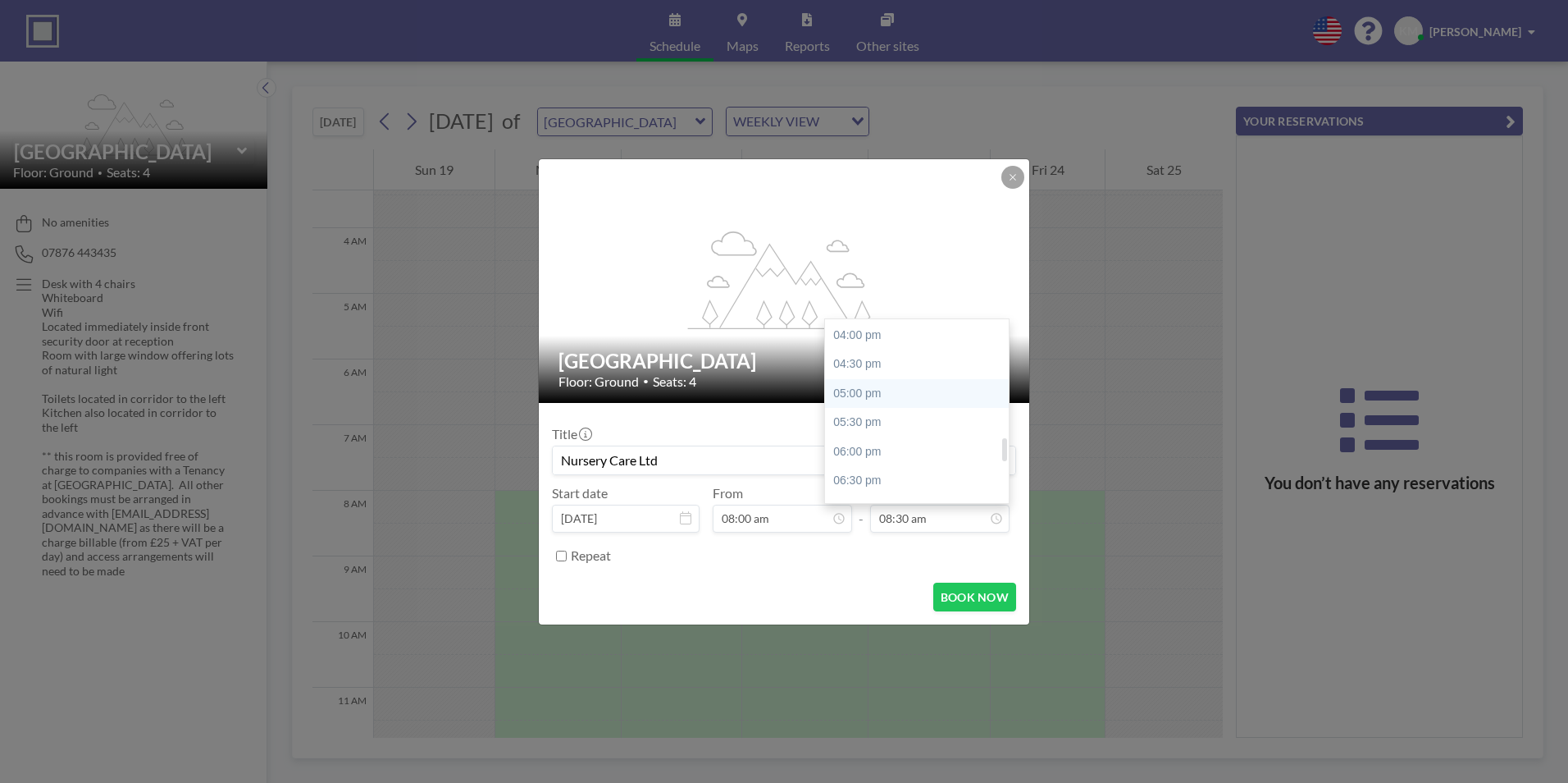
click at [871, 397] on div "05:00 pm" at bounding box center [921, 393] width 192 height 29
type input "Nursery Care Ltd"
type input "05:00 pm"
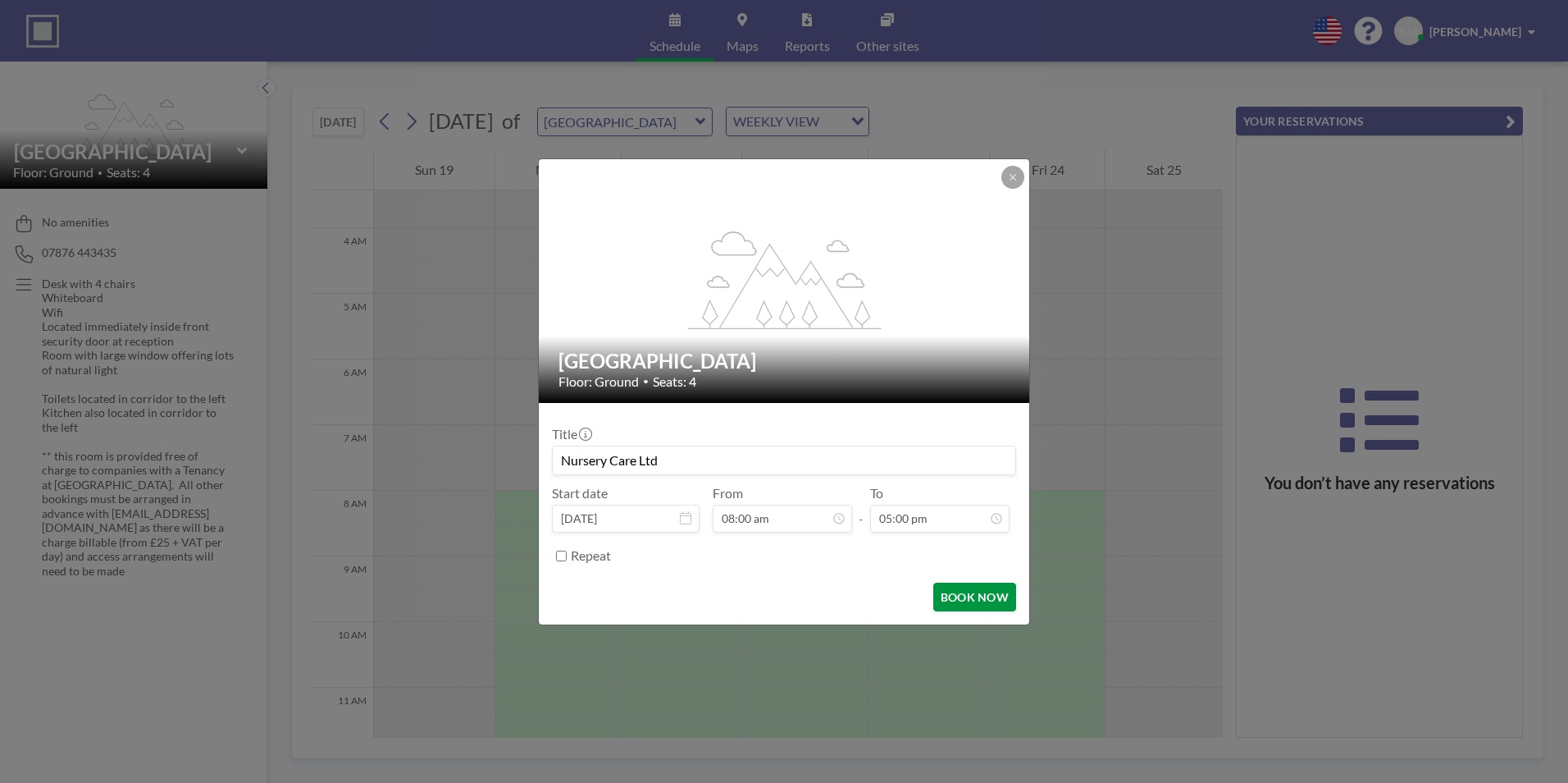
scroll to position [993, 0]
click at [960, 593] on button "BOOK NOW" at bounding box center [974, 597] width 83 height 28
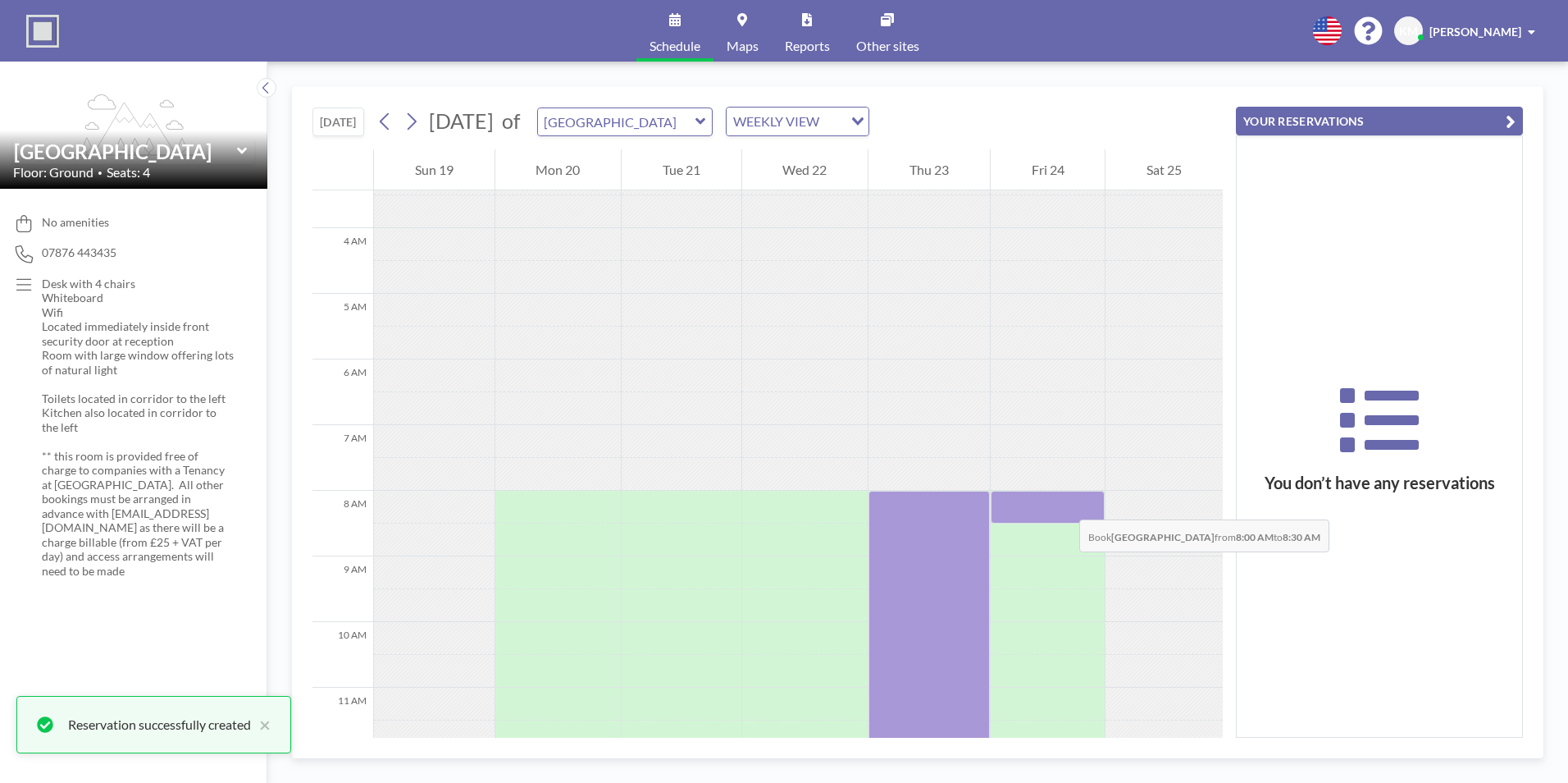
click at [1062, 503] on div at bounding box center [1047, 507] width 114 height 33
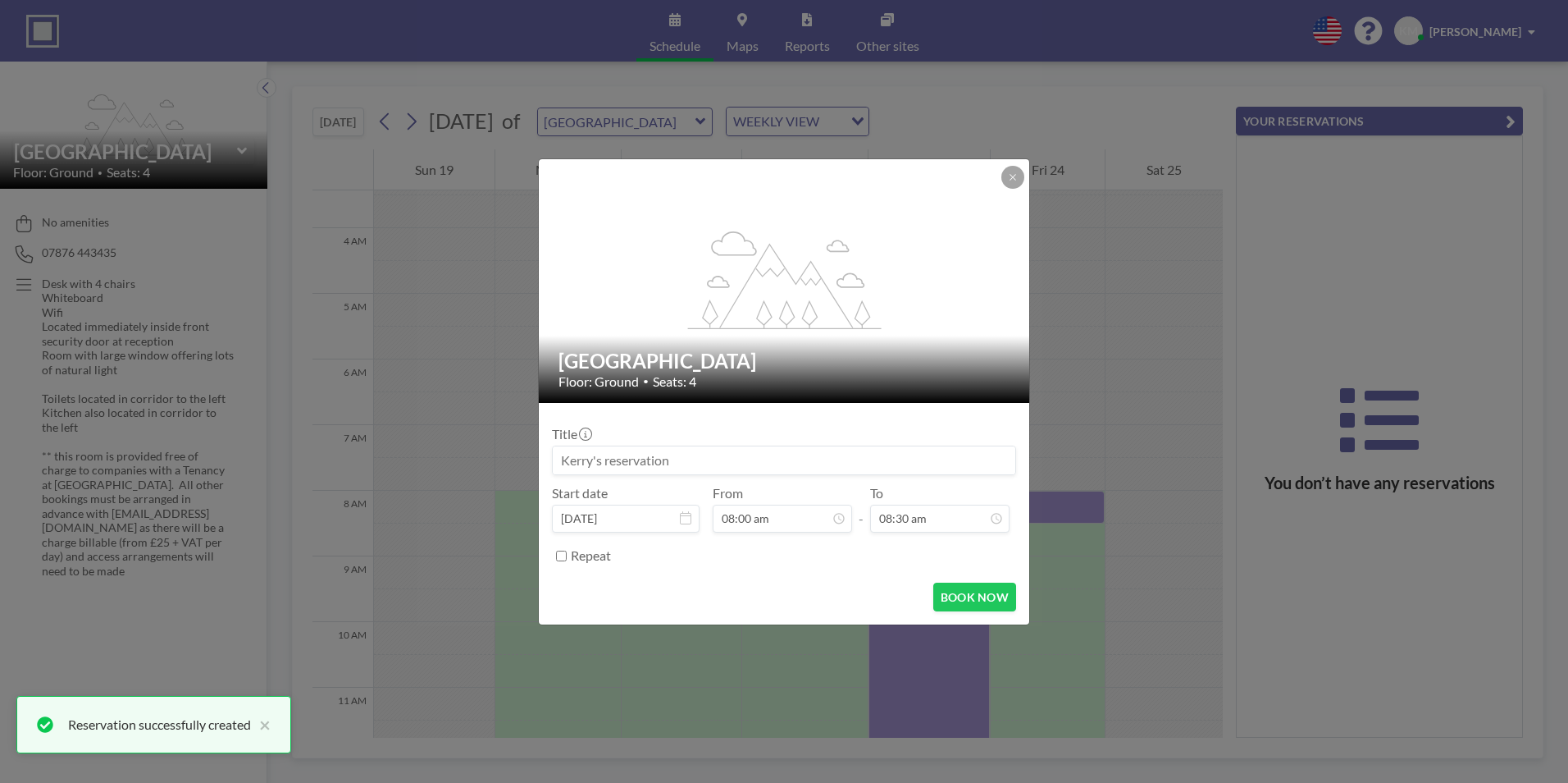
click at [593, 453] on input at bounding box center [784, 460] width 462 height 27
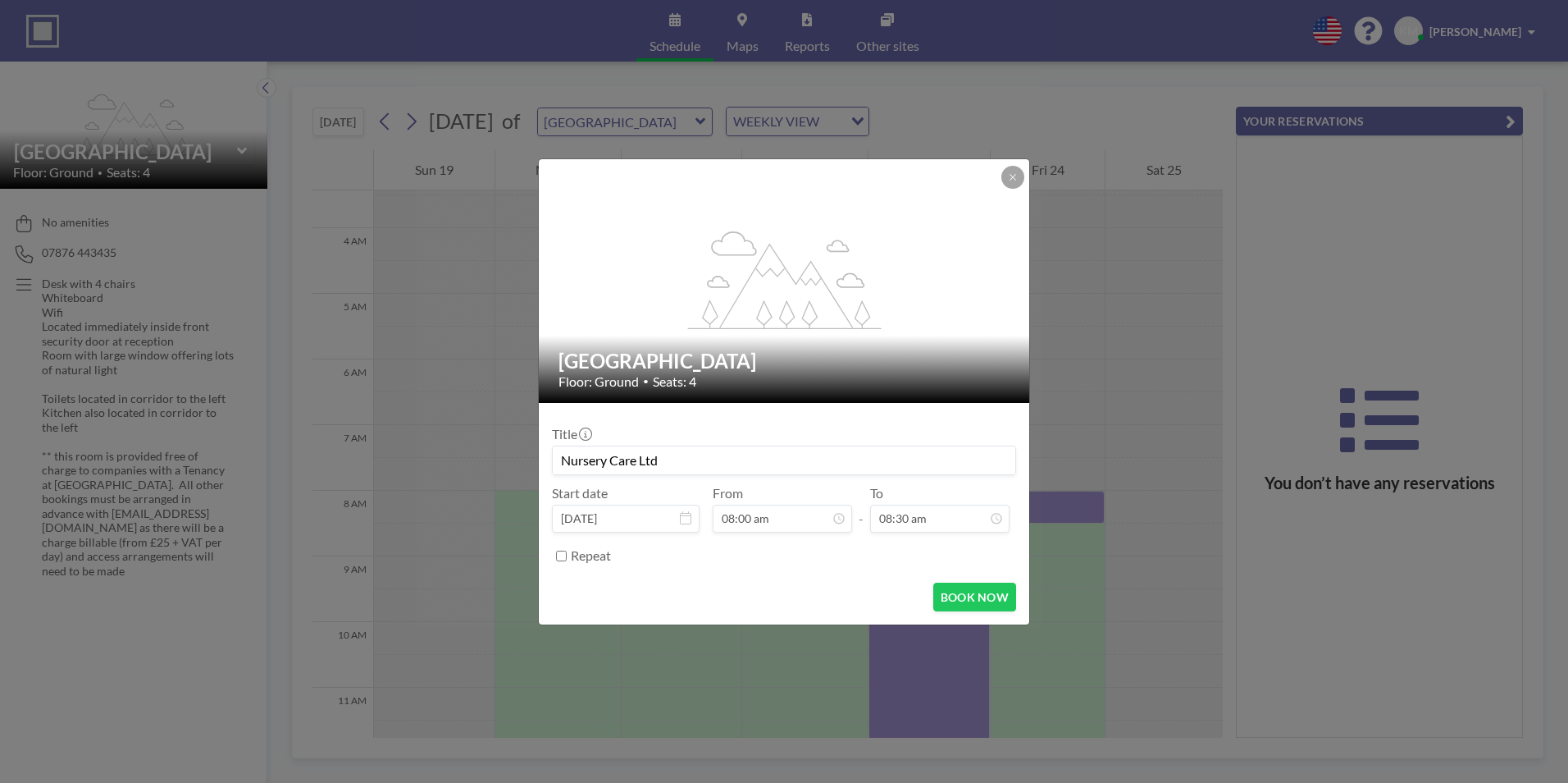
scroll to position [467, 0]
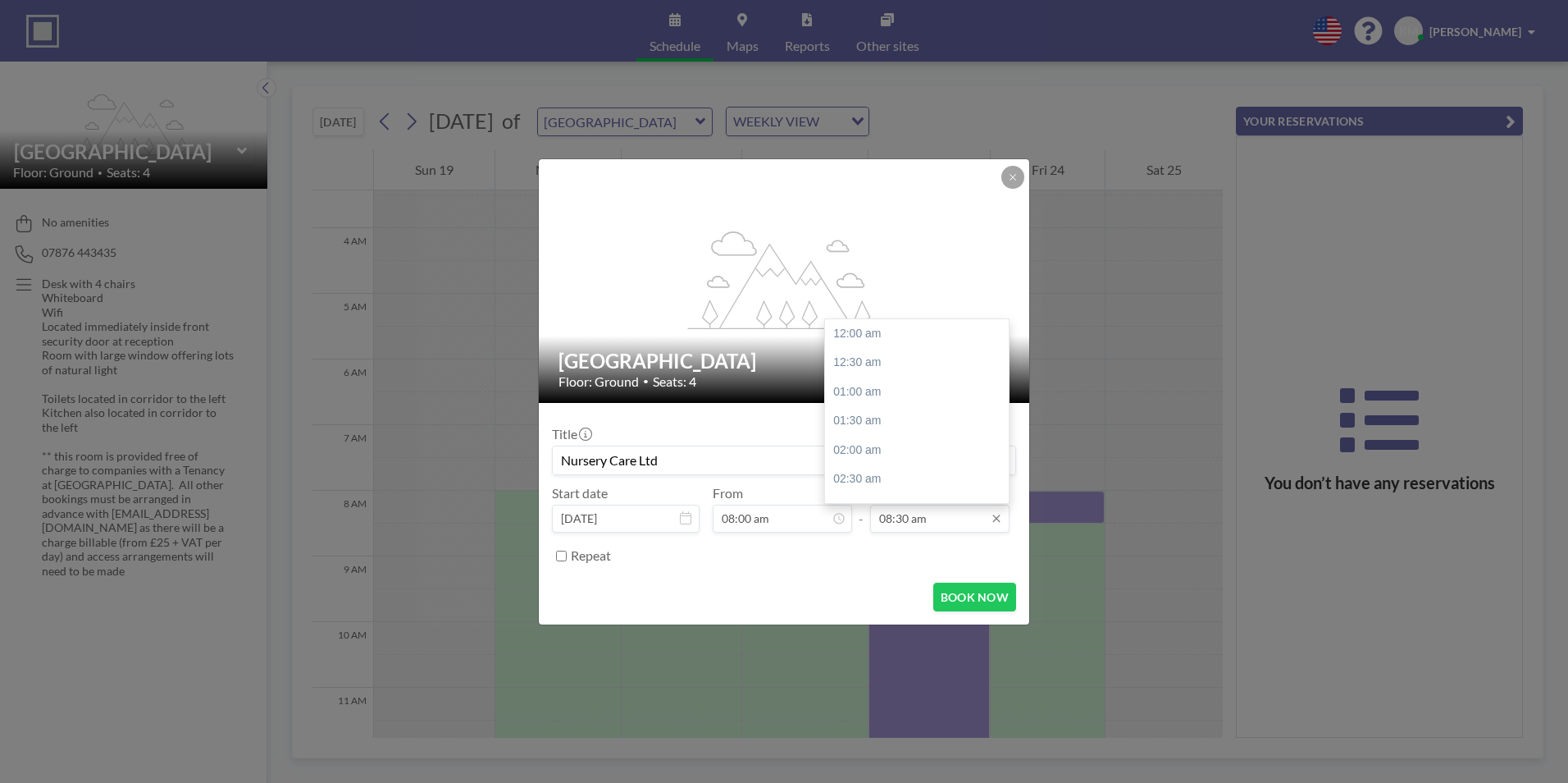
click at [956, 522] on input "08:30 am" at bounding box center [939, 517] width 139 height 27
drag, startPoint x: 999, startPoint y: 395, endPoint x: 1000, endPoint y: 434, distance: 39.0
click at [1000, 434] on div "12:00 am 12:30 am 01:00 am 01:30 am 02:00 am 02:30 am 03:00 am 03:30 am 04:00 a…" at bounding box center [921, 410] width 192 height 183
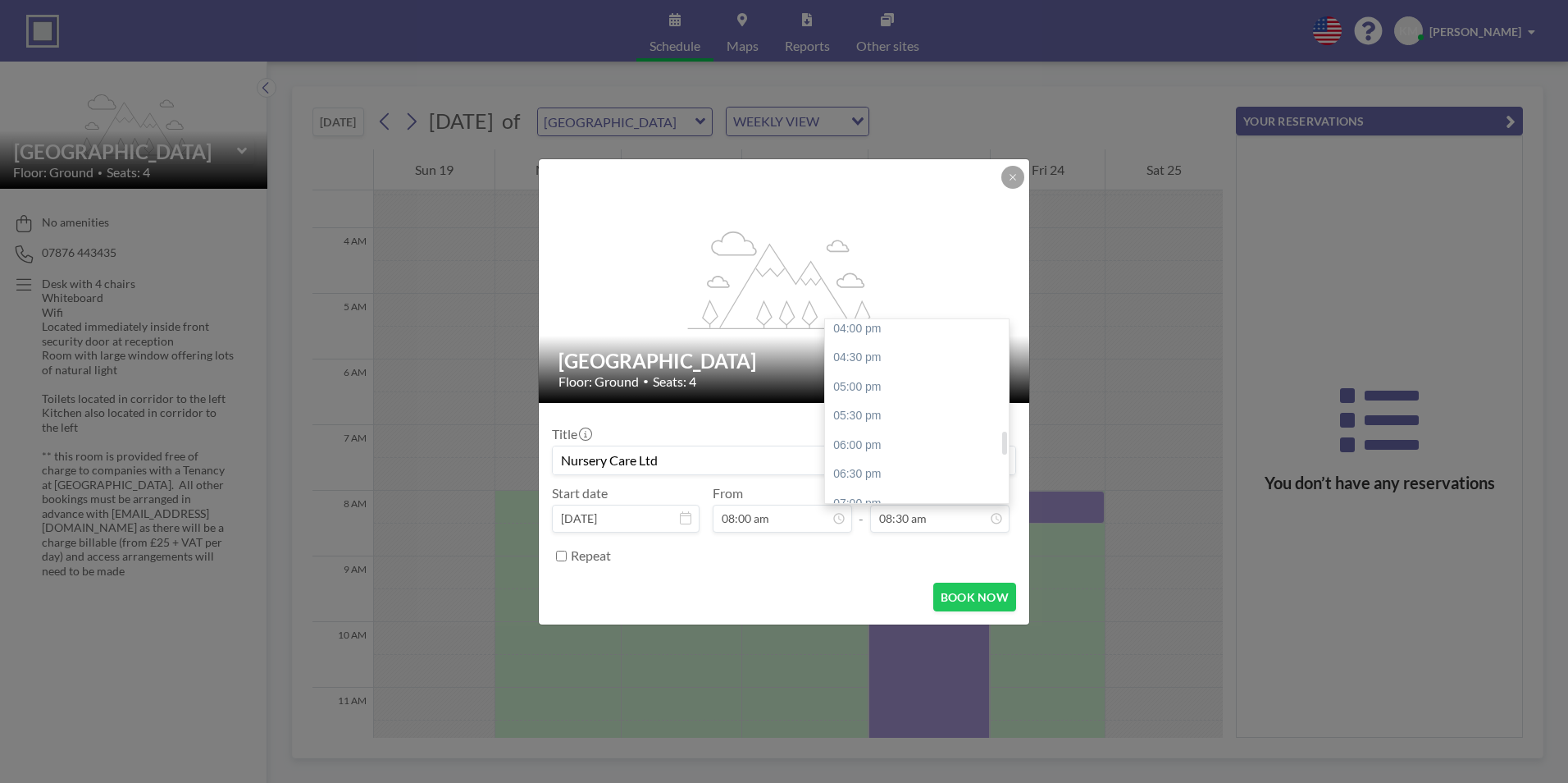
drag, startPoint x: 1005, startPoint y: 399, endPoint x: 1001, endPoint y: 458, distance: 59.1
click at [1002, 455] on div at bounding box center [1004, 443] width 5 height 23
click at [887, 382] on div "05:00 pm" at bounding box center [921, 387] width 192 height 29
type input "Nursery Care Ltd"
type input "05:00 pm"
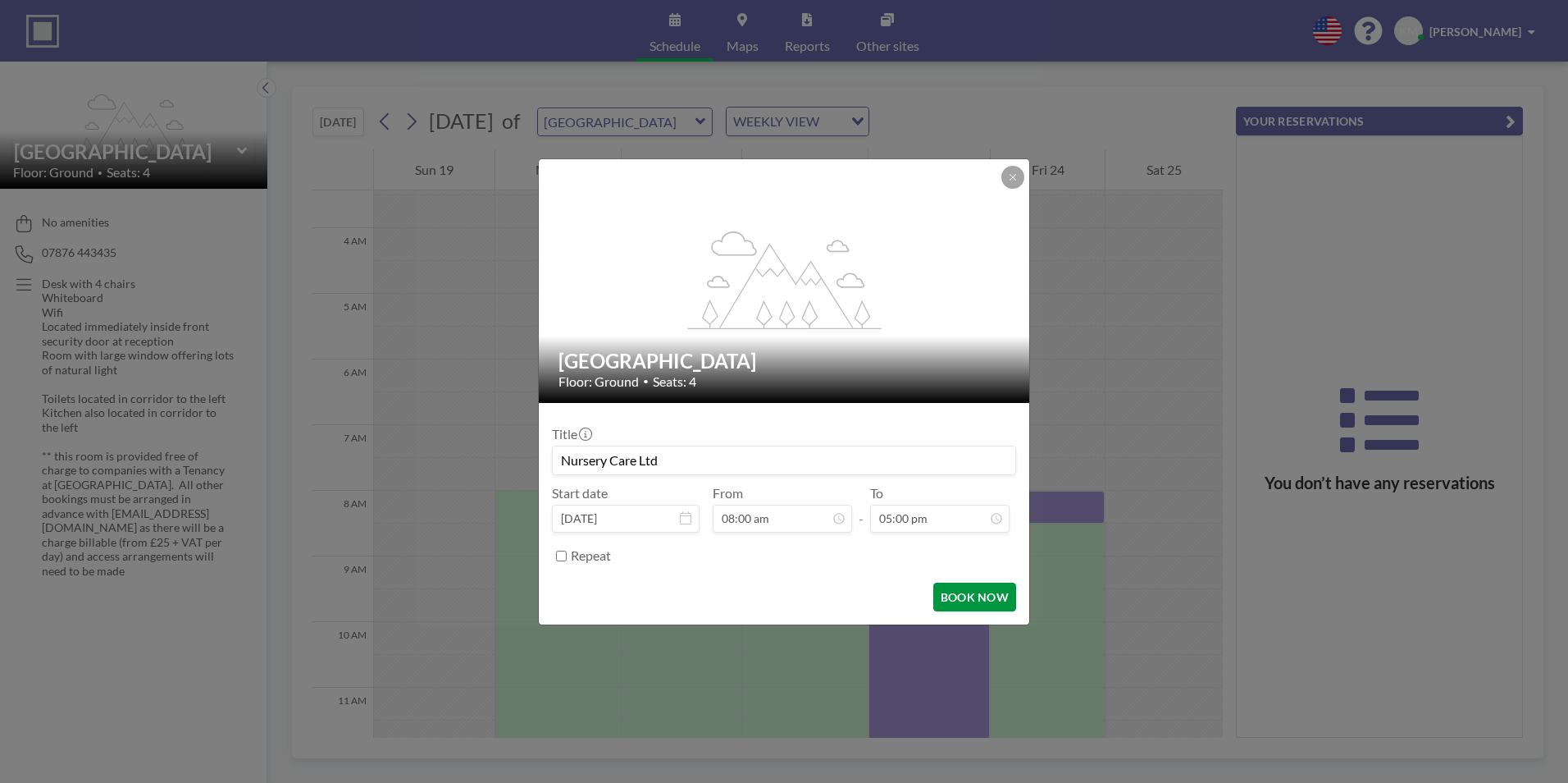
scroll to position [993, 0]
click at [957, 592] on button "BOOK NOW" at bounding box center [974, 597] width 83 height 28
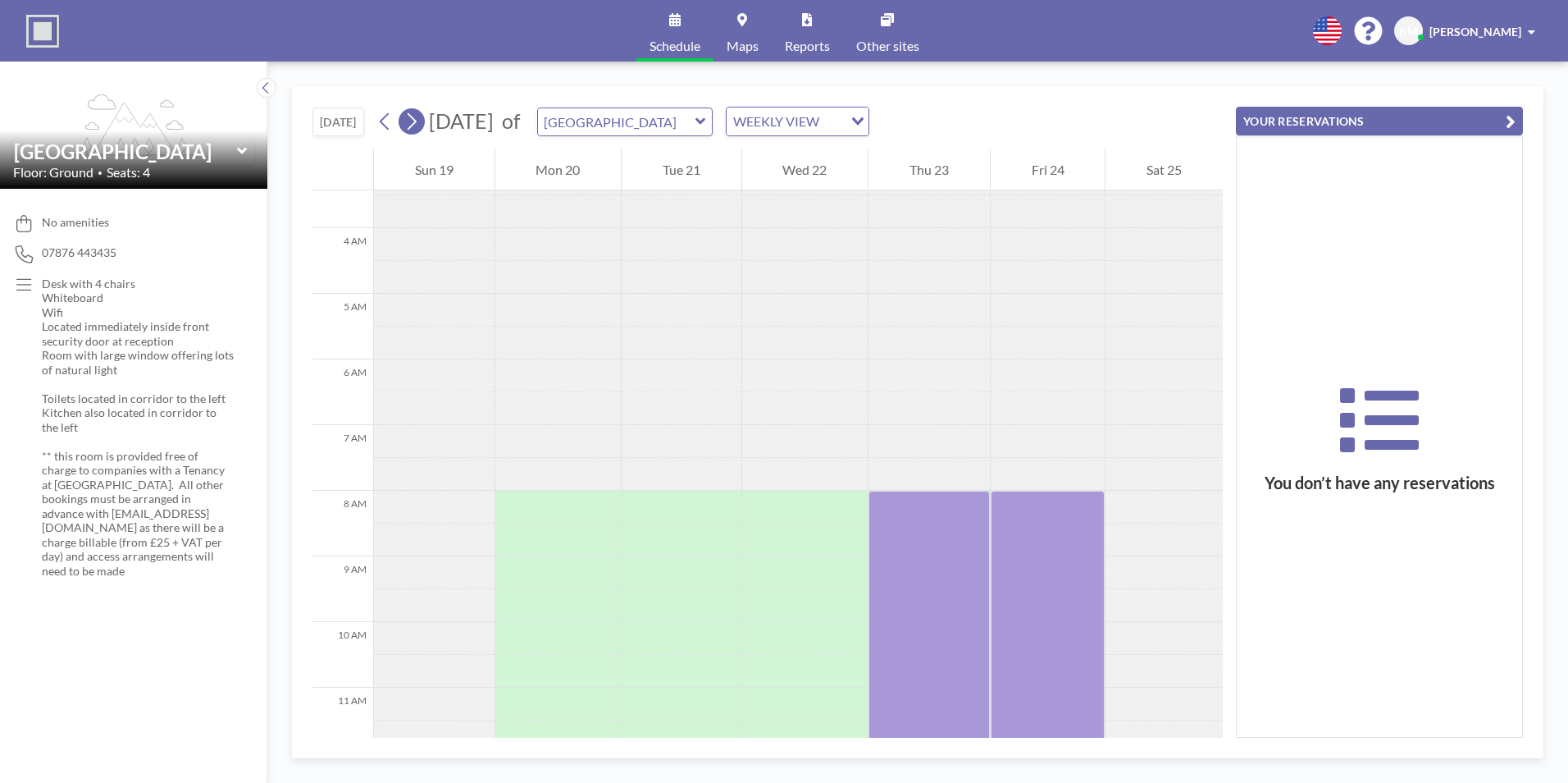
click at [408, 130] on icon at bounding box center [411, 121] width 15 height 25
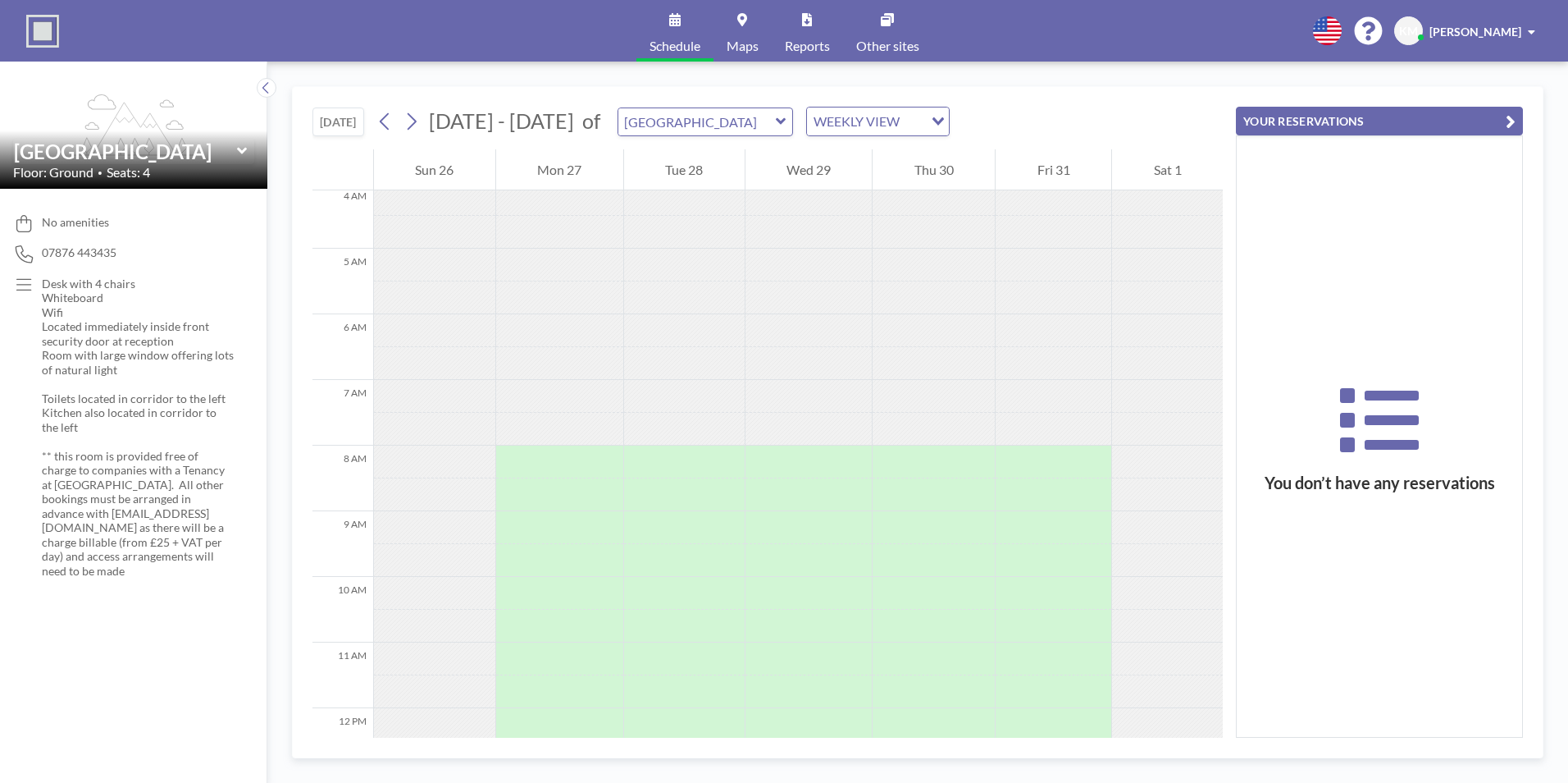
scroll to position [272, 0]
click at [676, 27] on link "Schedule" at bounding box center [675, 30] width 78 height 61
click at [816, 35] on link "Reports" at bounding box center [806, 30] width 71 height 61
